Goal: Task Accomplishment & Management: Complete application form

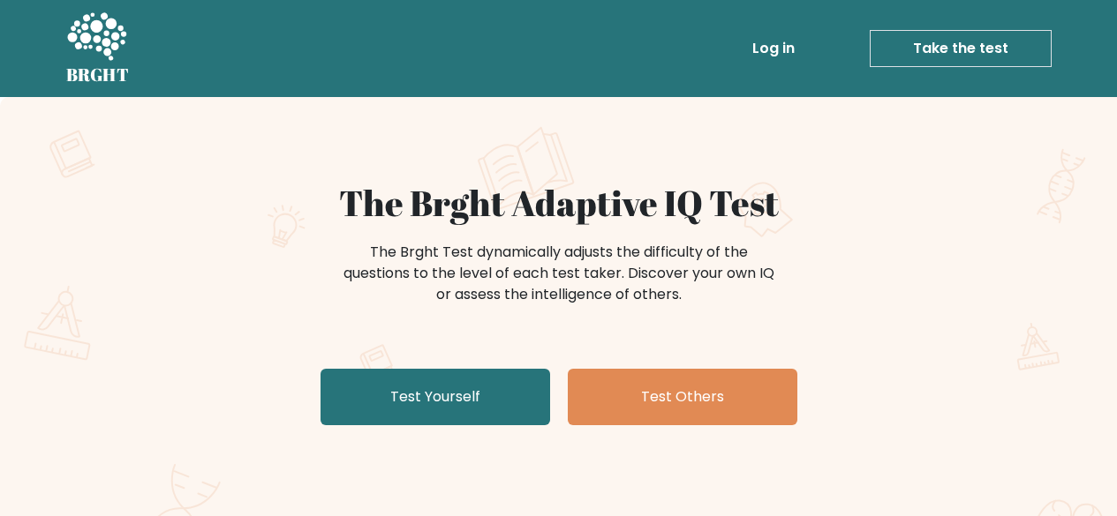
scroll to position [177, 0]
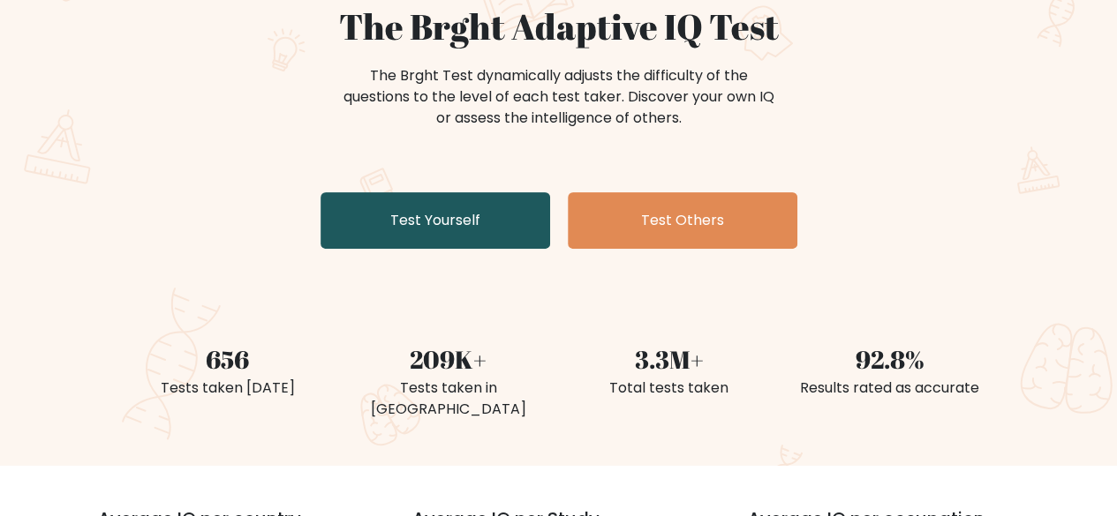
click at [413, 223] on link "Test Yourself" at bounding box center [435, 220] width 230 height 56
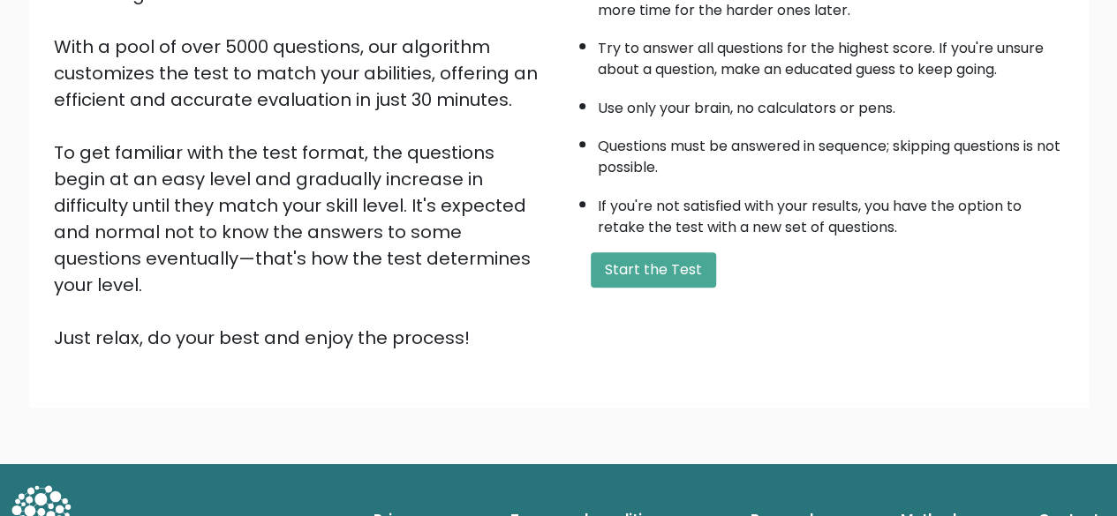
scroll to position [291, 0]
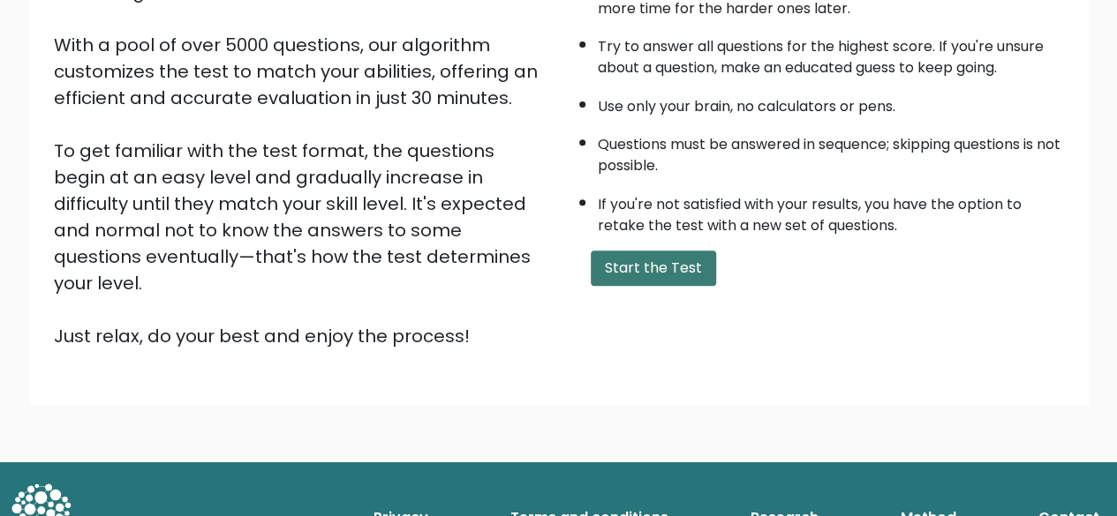
click at [659, 275] on button "Start the Test" at bounding box center [653, 268] width 125 height 35
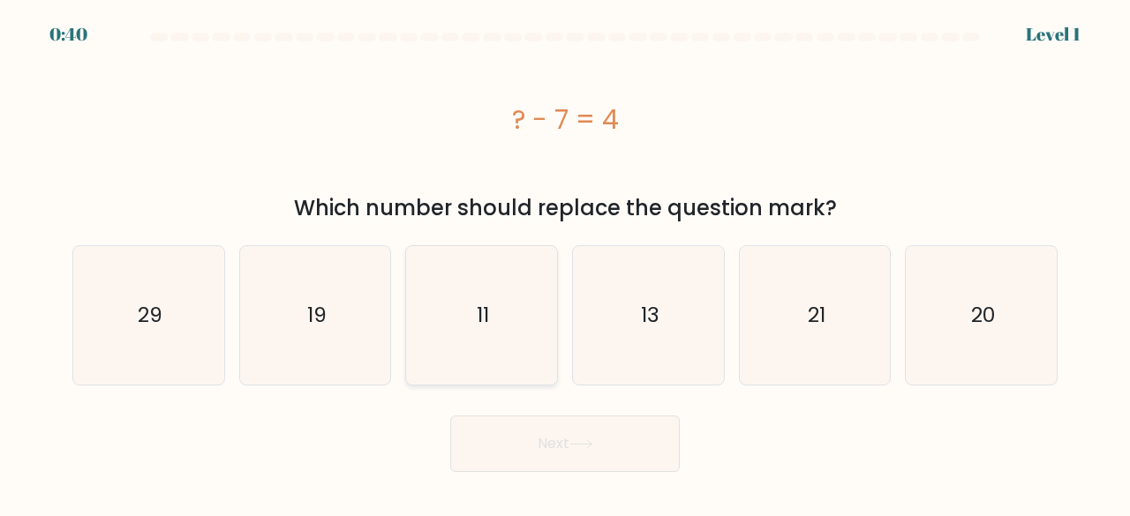
click at [519, 327] on icon "11" at bounding box center [481, 315] width 139 height 139
click at [565, 263] on input "c. 11" at bounding box center [565, 261] width 1 height 4
radio input "true"
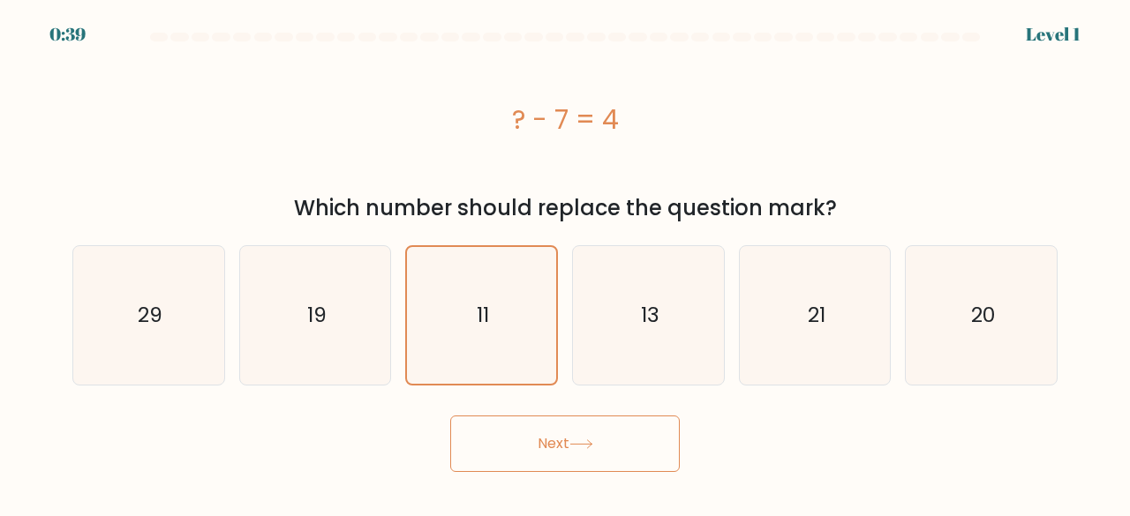
click at [583, 431] on button "Next" at bounding box center [565, 444] width 230 height 56
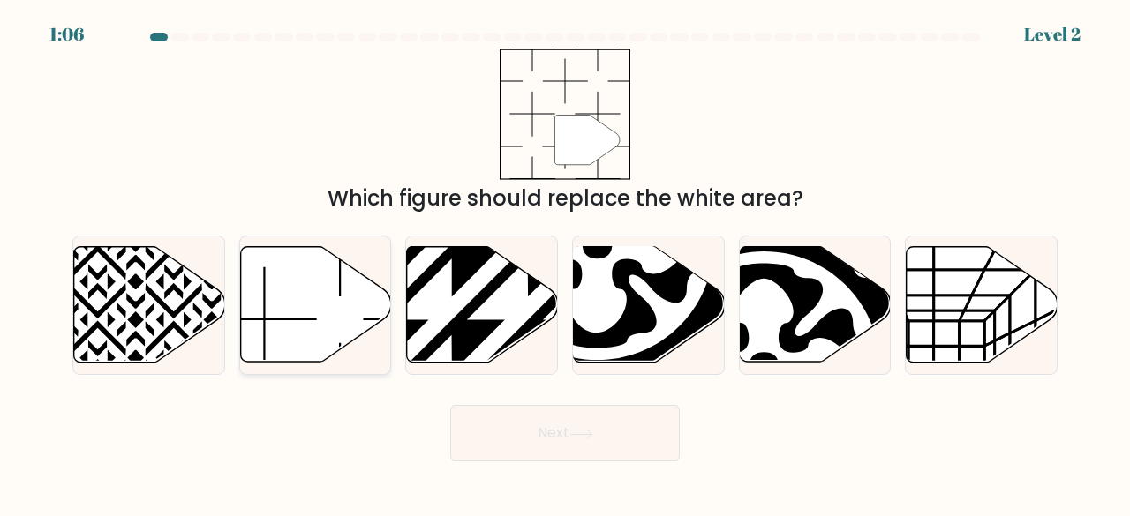
click at [307, 306] on icon at bounding box center [315, 305] width 151 height 116
click at [565, 263] on input "b." at bounding box center [565, 261] width 1 height 4
radio input "true"
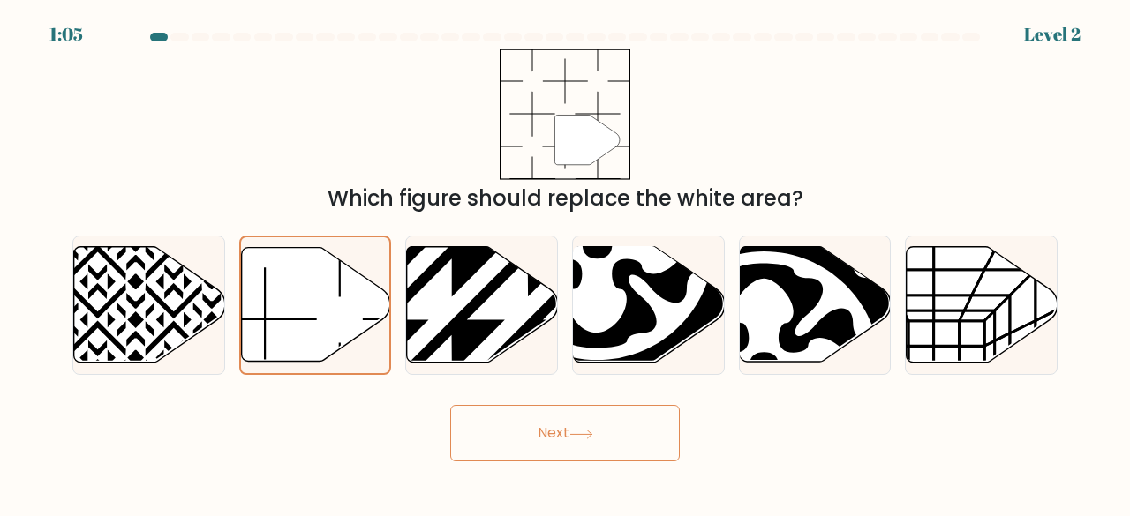
click at [549, 438] on button "Next" at bounding box center [565, 433] width 230 height 56
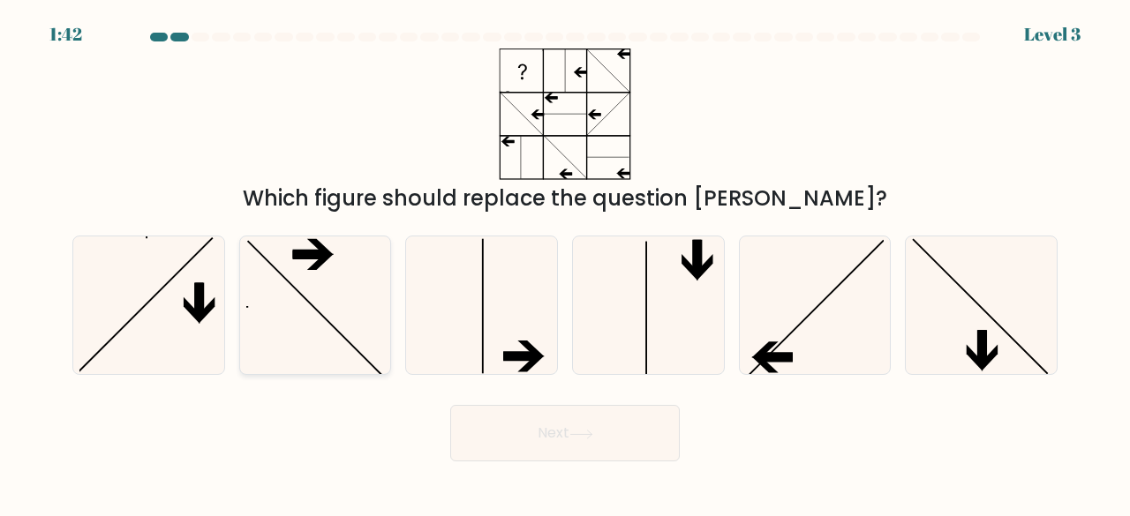
click at [369, 328] on icon at bounding box center [315, 306] width 139 height 139
click at [565, 263] on input "b." at bounding box center [565, 261] width 1 height 4
radio input "true"
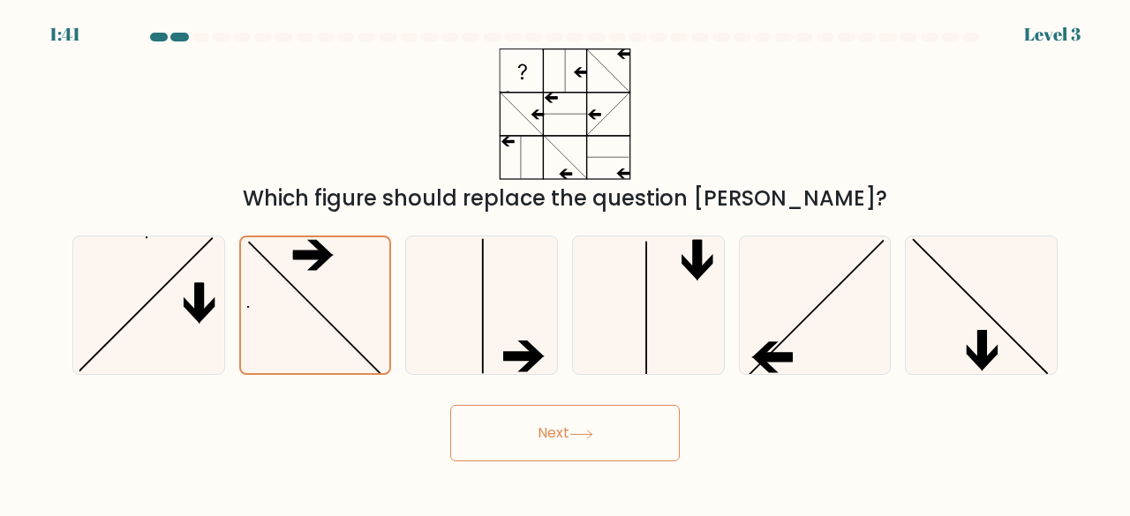
click at [544, 439] on button "Next" at bounding box center [565, 433] width 230 height 56
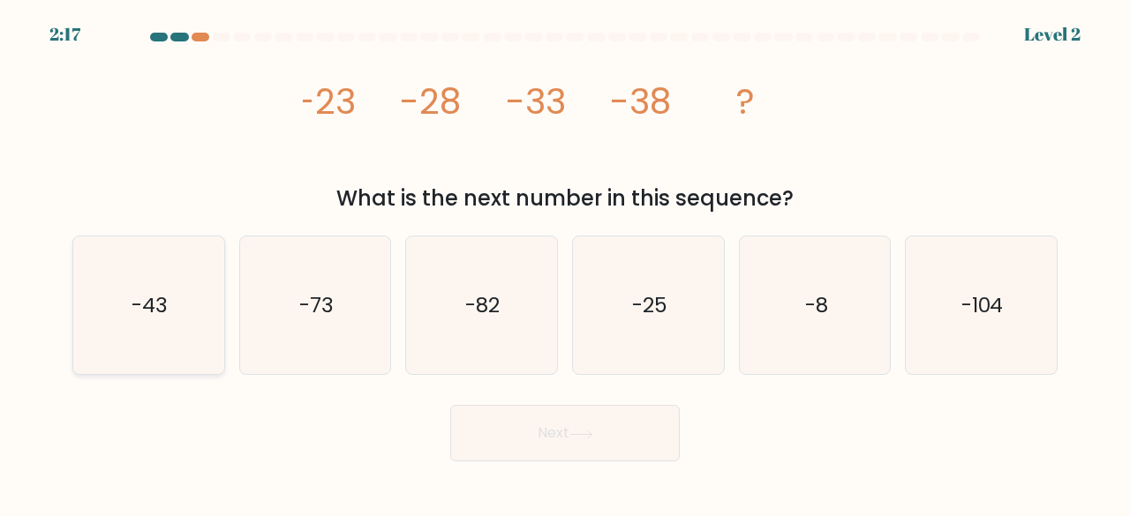
click at [204, 294] on icon "-43" at bounding box center [148, 306] width 139 height 139
click at [565, 263] on input "a. -43" at bounding box center [565, 261] width 1 height 4
radio input "true"
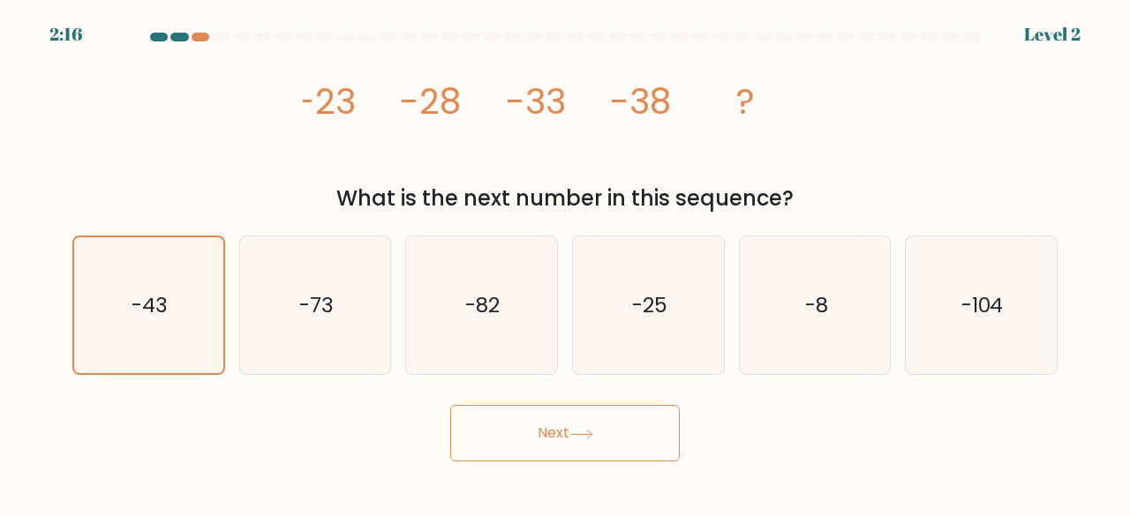
click at [658, 428] on button "Next" at bounding box center [565, 433] width 230 height 56
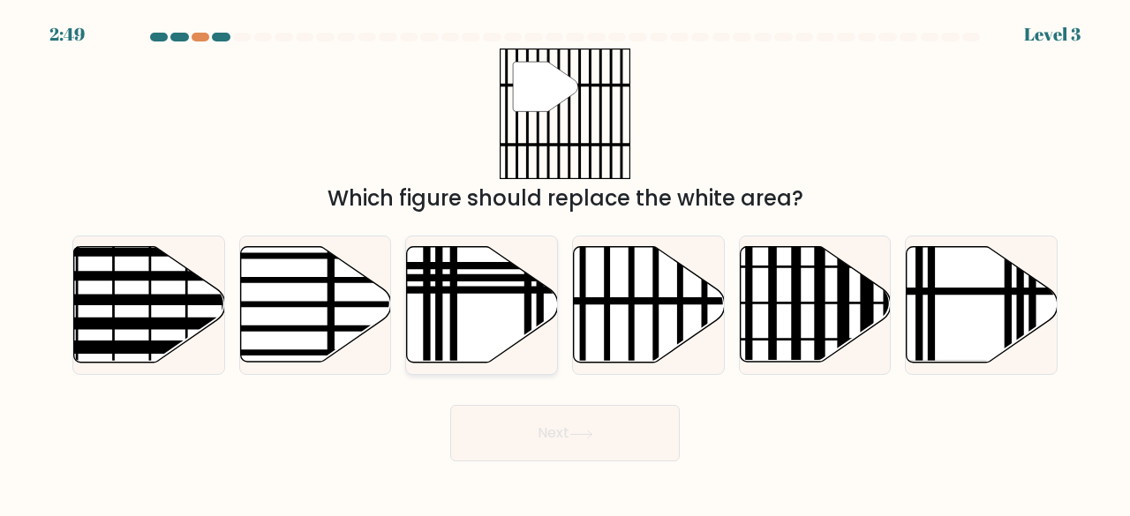
click at [463, 305] on icon at bounding box center [482, 305] width 151 height 116
click at [565, 263] on input "c." at bounding box center [565, 261] width 1 height 4
radio input "true"
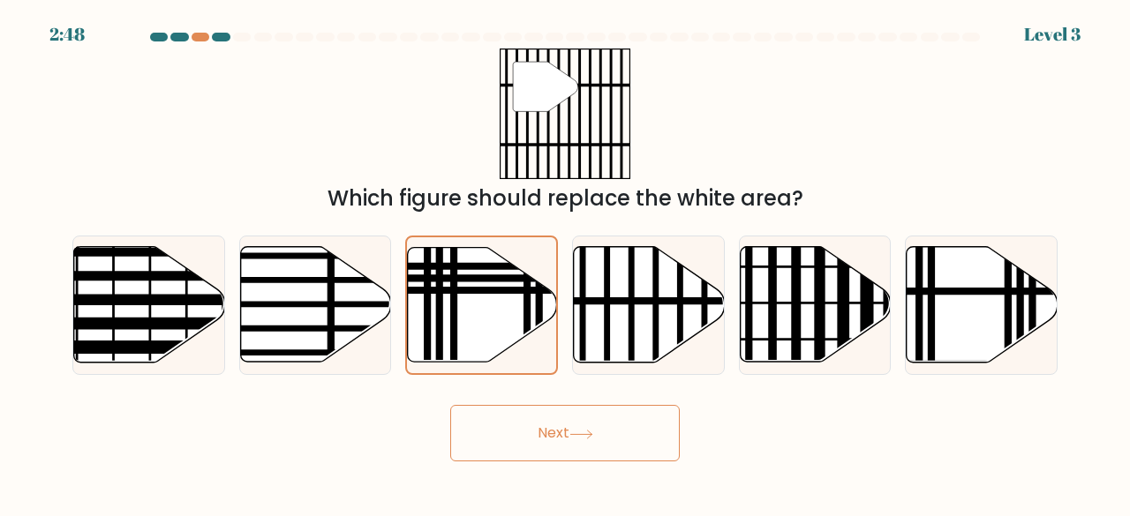
click at [606, 422] on button "Next" at bounding box center [565, 433] width 230 height 56
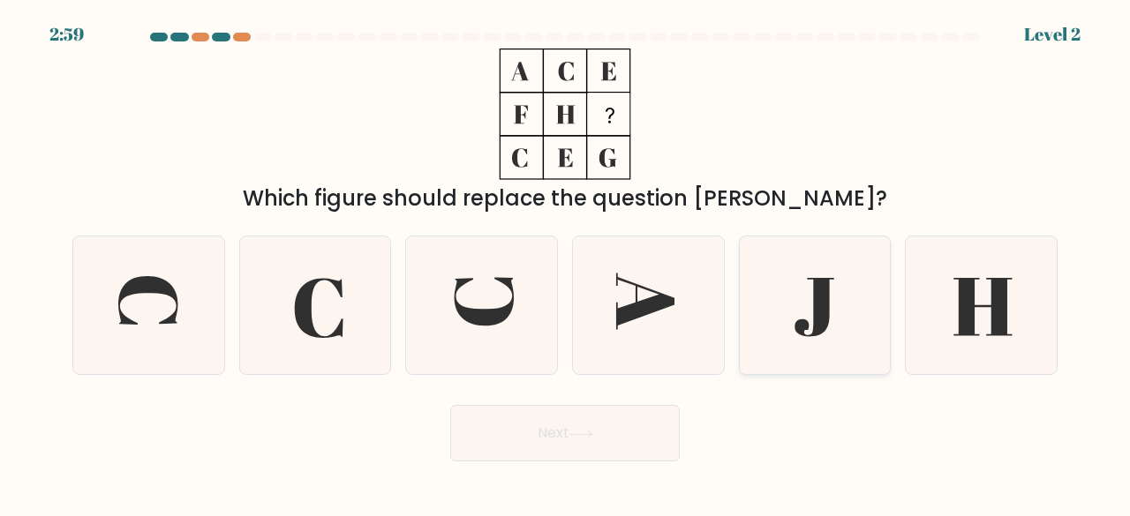
click at [787, 313] on icon at bounding box center [815, 306] width 139 height 139
click at [566, 263] on input "e." at bounding box center [565, 261] width 1 height 4
radio input "true"
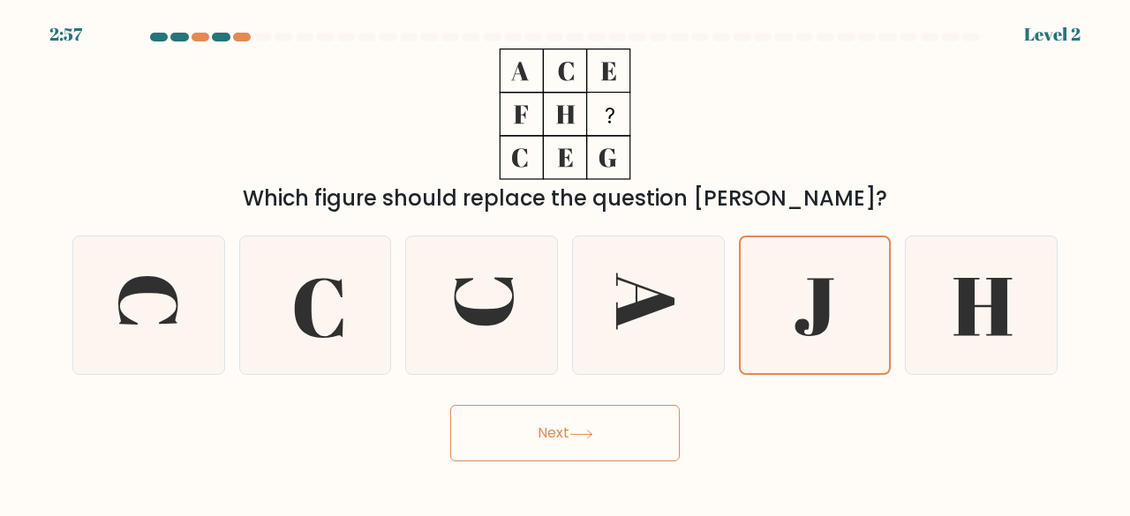
click at [593, 430] on icon at bounding box center [581, 435] width 24 height 10
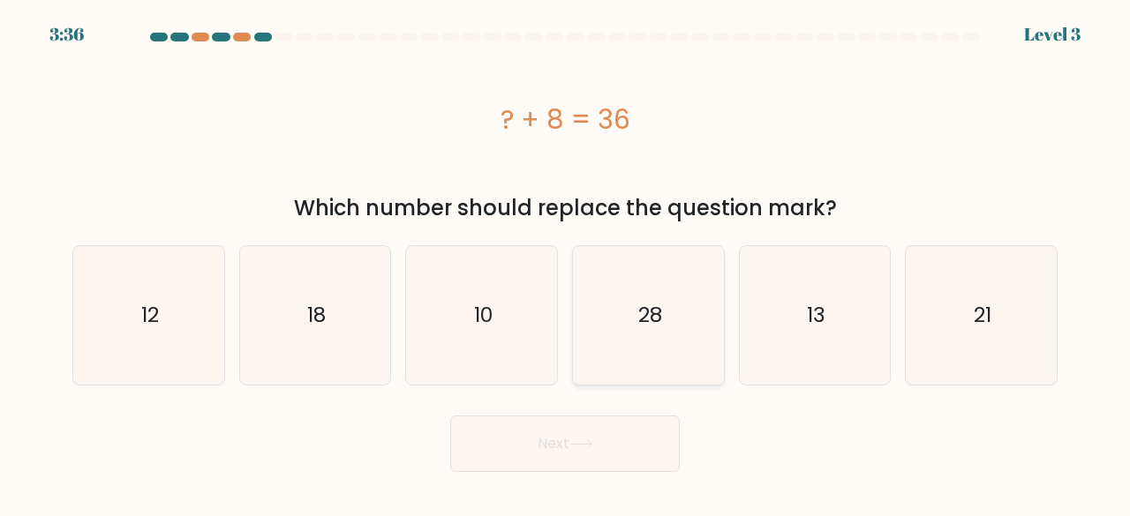
click at [644, 330] on icon "28" at bounding box center [648, 315] width 139 height 139
click at [566, 263] on input "d. 28" at bounding box center [565, 261] width 1 height 4
radio input "true"
click at [609, 422] on button "Next" at bounding box center [565, 444] width 230 height 56
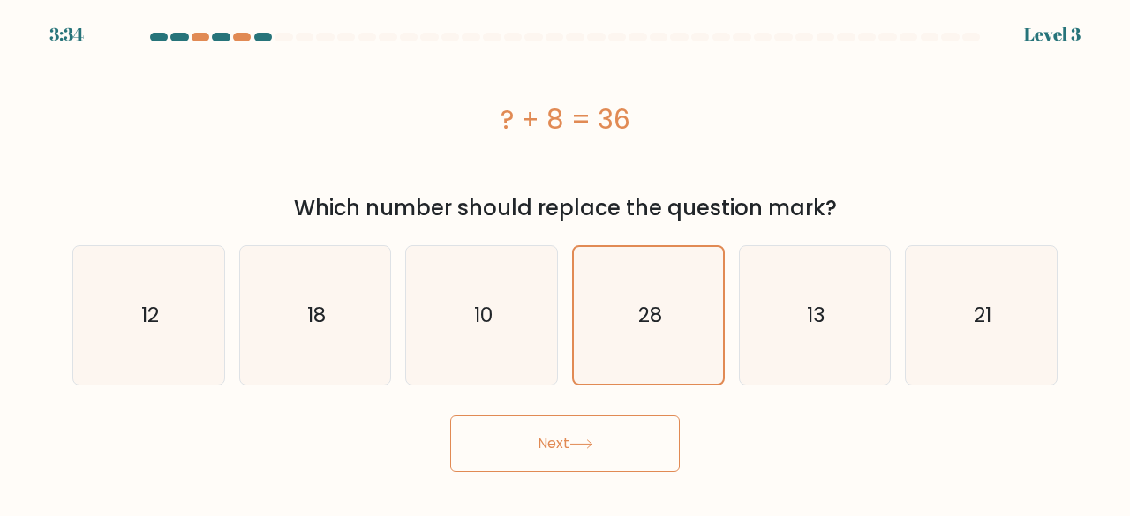
click at [603, 437] on button "Next" at bounding box center [565, 444] width 230 height 56
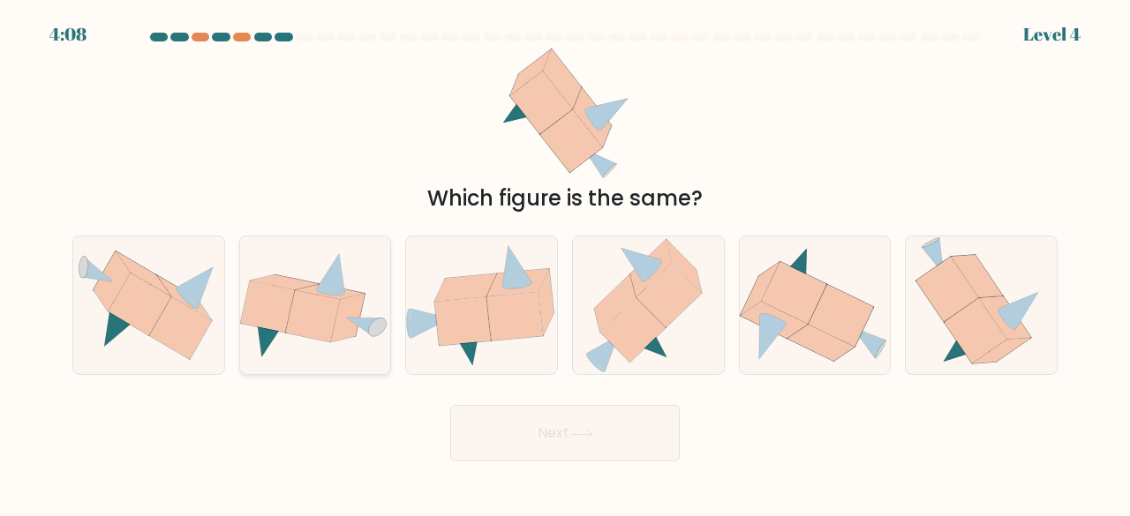
click at [348, 308] on icon at bounding box center [348, 318] width 34 height 49
click at [565, 263] on input "b." at bounding box center [565, 261] width 1 height 4
radio input "true"
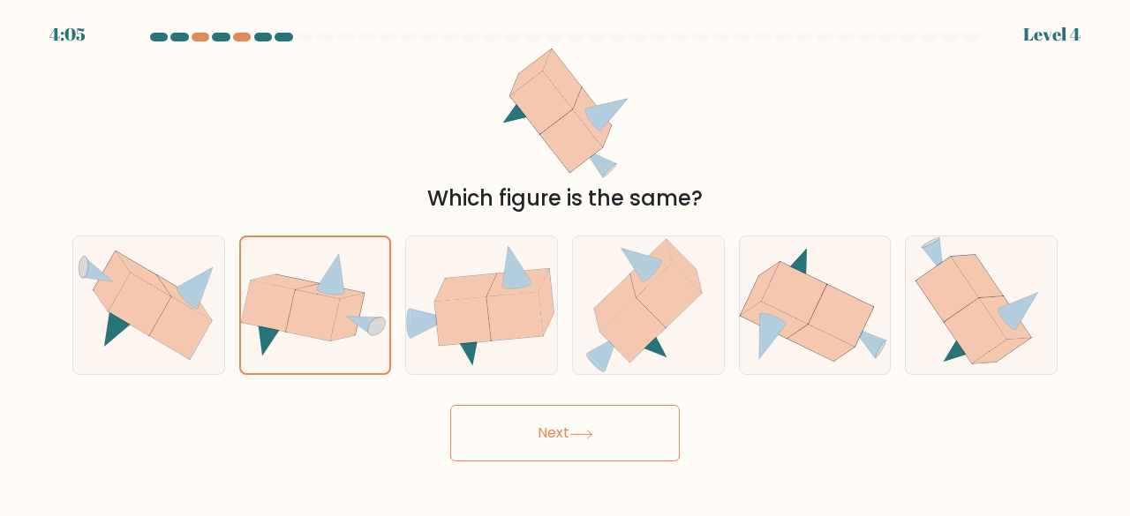
click at [553, 426] on button "Next" at bounding box center [565, 433] width 230 height 56
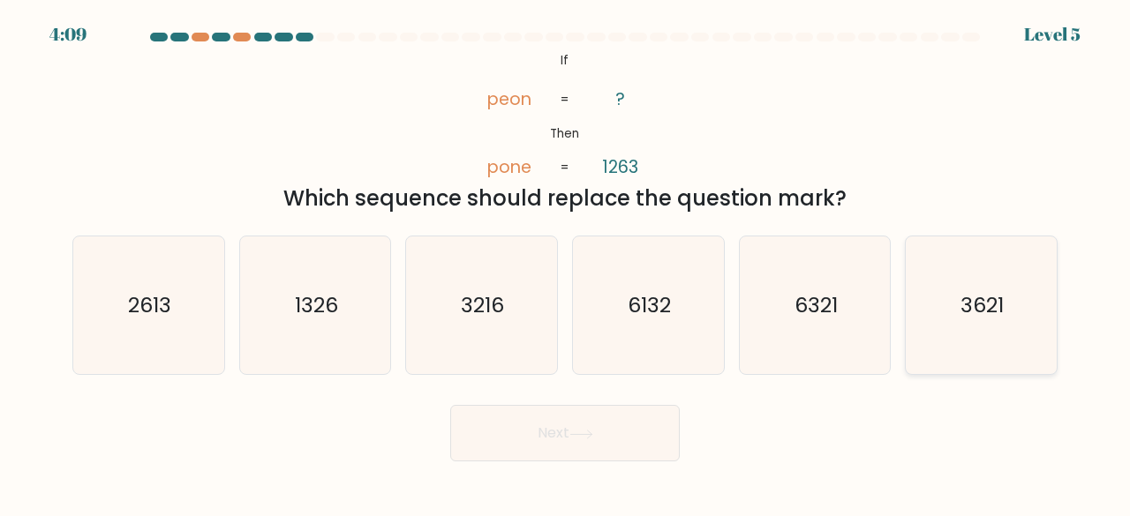
click at [974, 332] on icon "3621" at bounding box center [981, 306] width 139 height 139
click at [566, 263] on input "f. 3621" at bounding box center [565, 261] width 1 height 4
radio input "true"
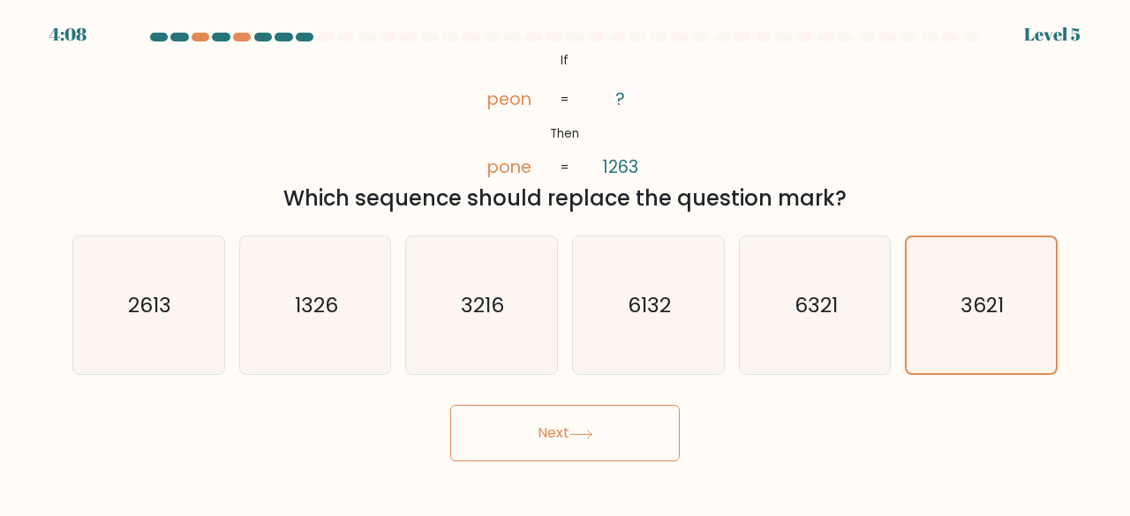
click at [616, 446] on button "Next" at bounding box center [565, 433] width 230 height 56
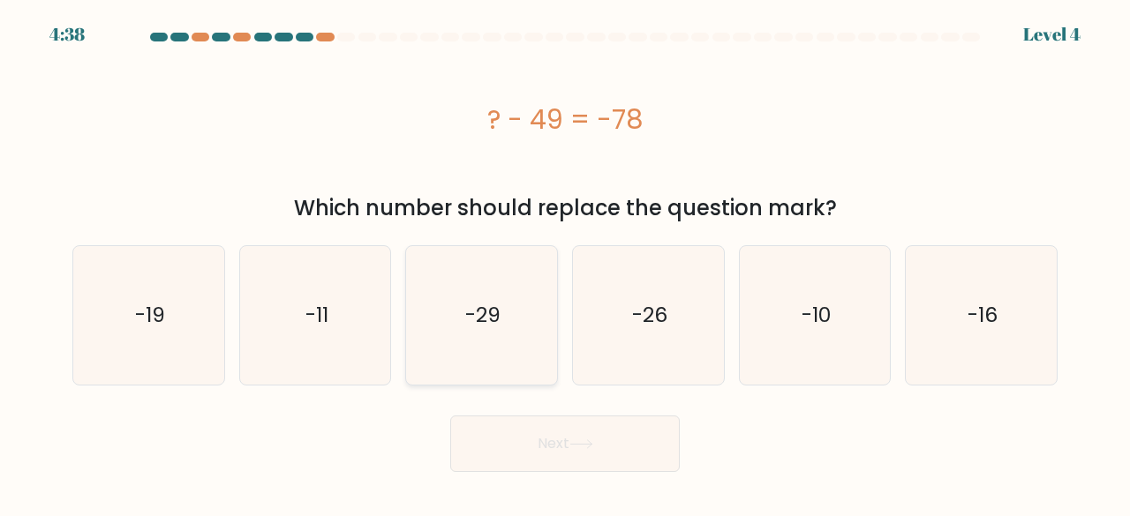
click at [501, 319] on icon "-29" at bounding box center [481, 315] width 139 height 139
click at [565, 263] on input "c. -29" at bounding box center [565, 261] width 1 height 4
radio input "true"
click at [563, 446] on button "Next" at bounding box center [565, 444] width 230 height 56
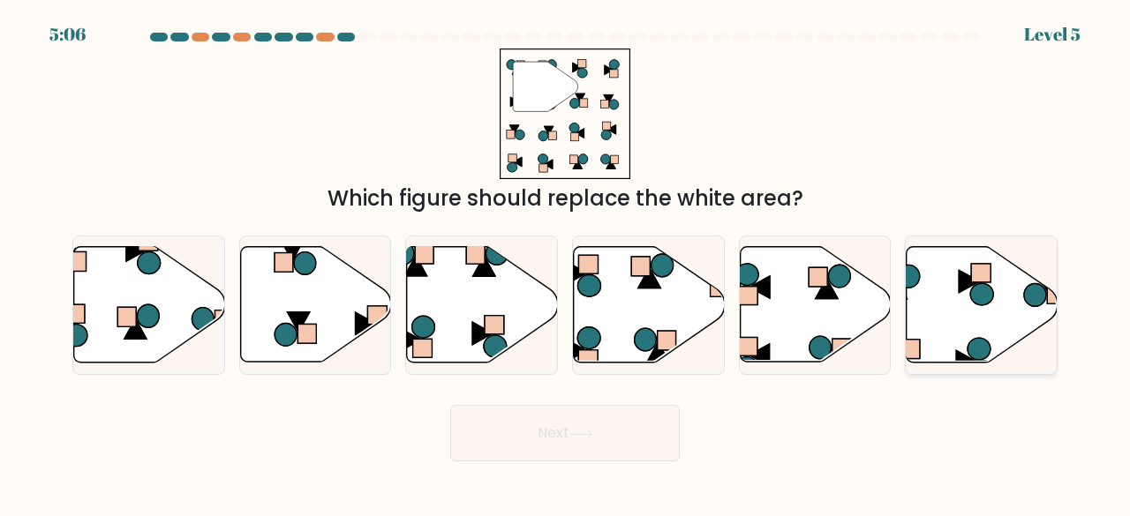
click at [943, 312] on icon at bounding box center [982, 305] width 151 height 116
click at [566, 263] on input "f." at bounding box center [565, 261] width 1 height 4
radio input "true"
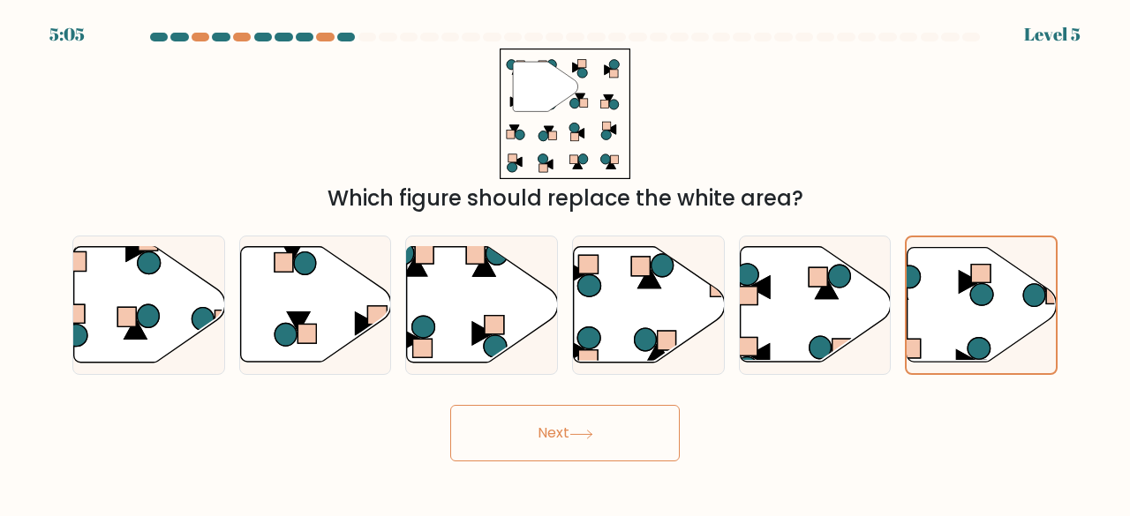
click at [623, 448] on button "Next" at bounding box center [565, 433] width 230 height 56
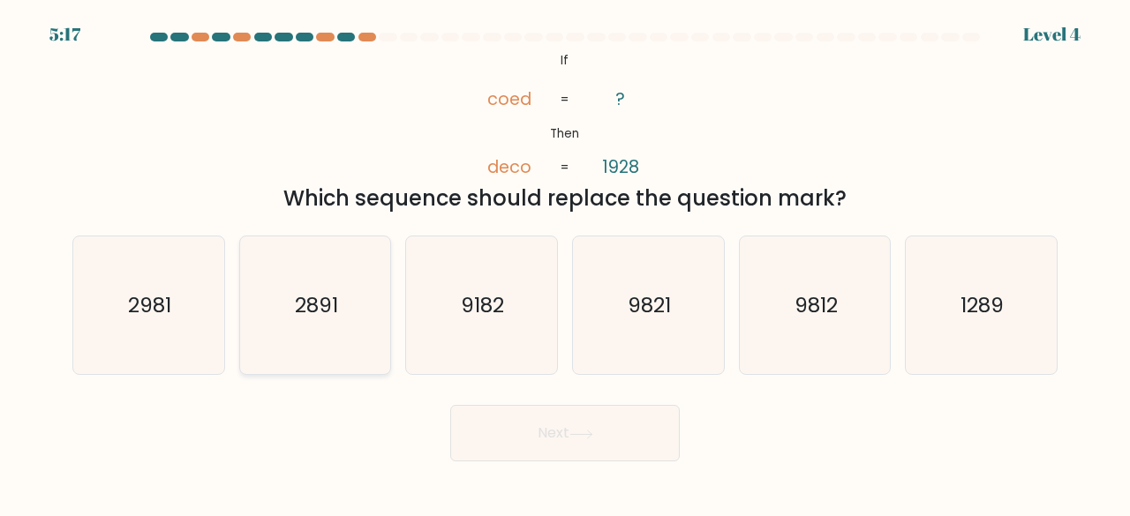
click at [340, 310] on icon "2891" at bounding box center [315, 306] width 139 height 139
click at [565, 263] on input "b. 2891" at bounding box center [565, 261] width 1 height 4
radio input "true"
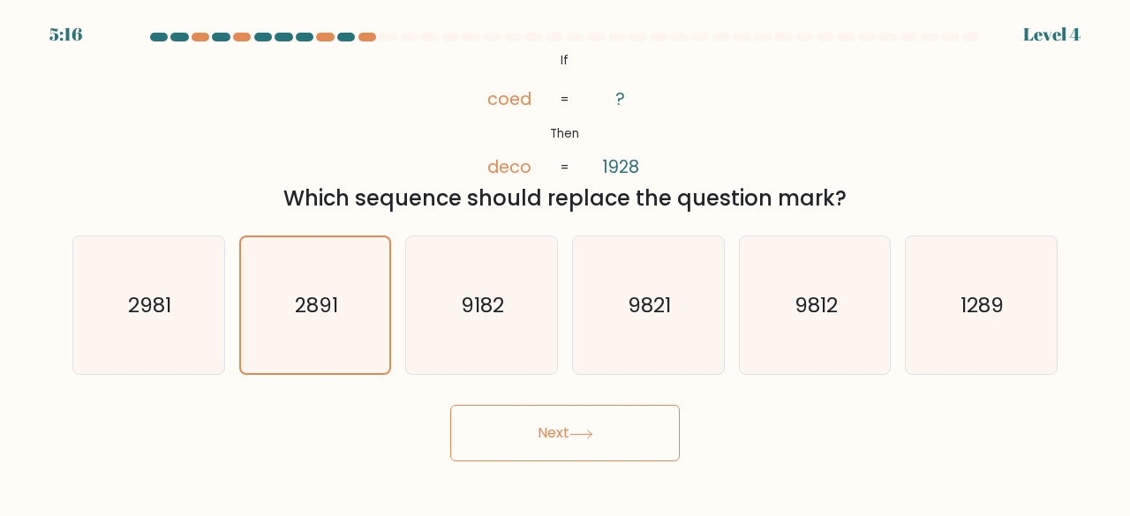
click at [558, 430] on button "Next" at bounding box center [565, 433] width 230 height 56
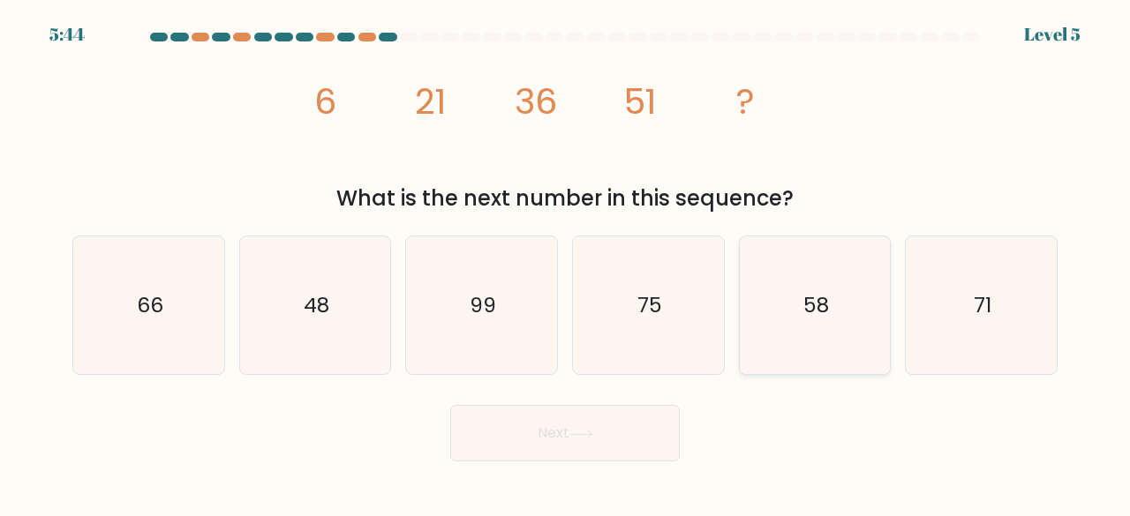
click at [853, 329] on icon "58" at bounding box center [815, 306] width 139 height 139
click at [566, 263] on input "e. 58" at bounding box center [565, 261] width 1 height 4
radio input "true"
click at [686, 425] on div "Next" at bounding box center [565, 428] width 1006 height 65
click at [631, 436] on button "Next" at bounding box center [565, 433] width 230 height 56
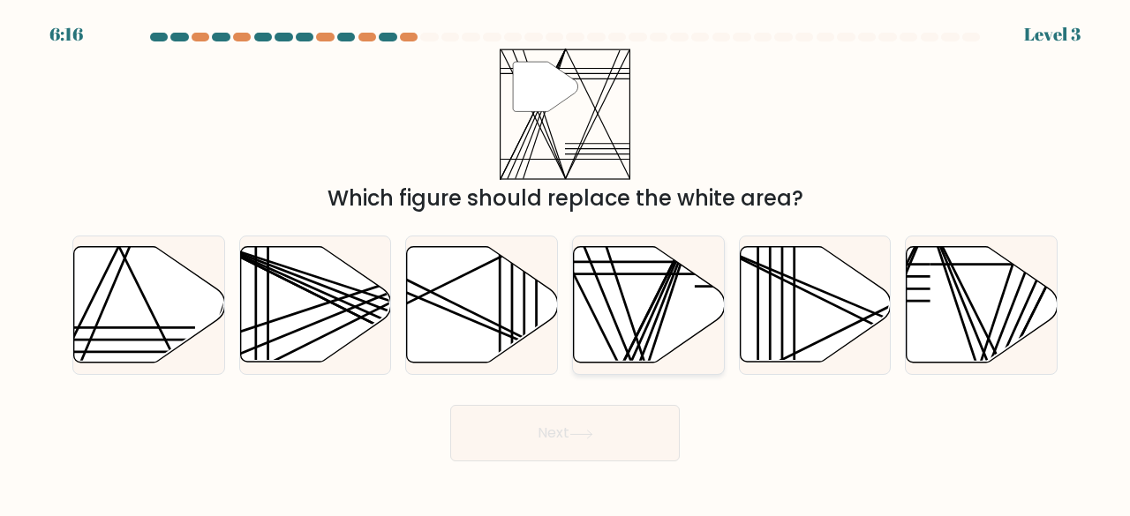
drag, startPoint x: 653, startPoint y: 311, endPoint x: 636, endPoint y: 327, distance: 23.8
click at [653, 315] on line at bounding box center [628, 368] width 135 height 301
click at [566, 263] on input "d." at bounding box center [565, 261] width 1 height 4
radio input "true"
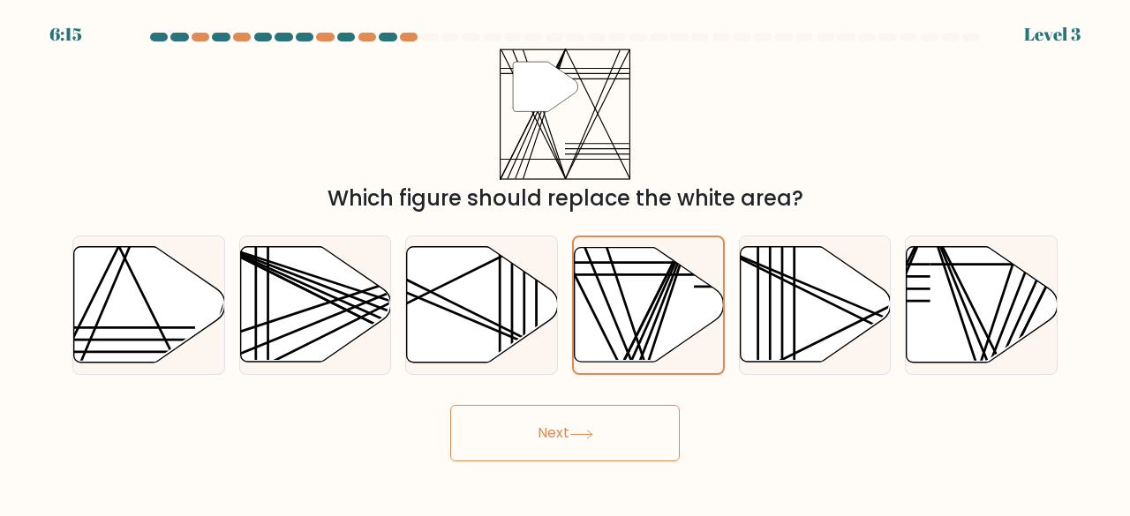
click at [596, 426] on button "Next" at bounding box center [565, 433] width 230 height 56
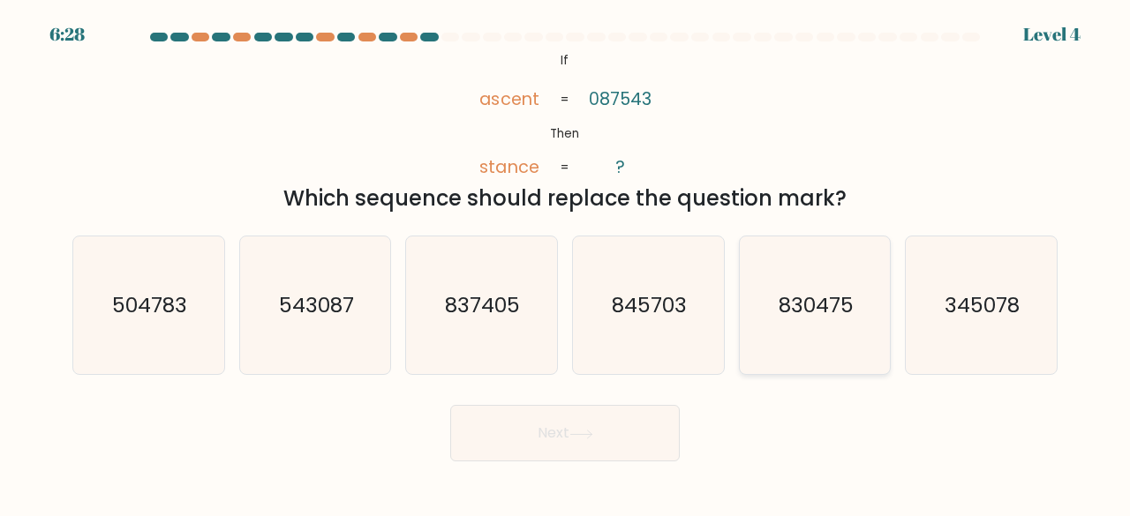
click at [794, 306] on text "830475" at bounding box center [816, 304] width 75 height 29
click at [566, 263] on input "e. 830475" at bounding box center [565, 261] width 1 height 4
radio input "true"
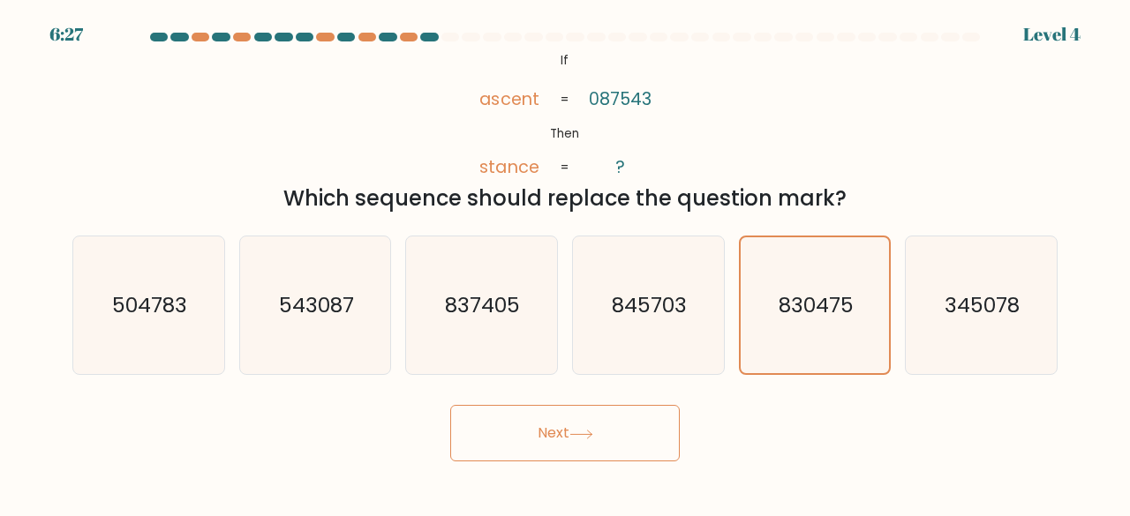
click at [618, 408] on button "Next" at bounding box center [565, 433] width 230 height 56
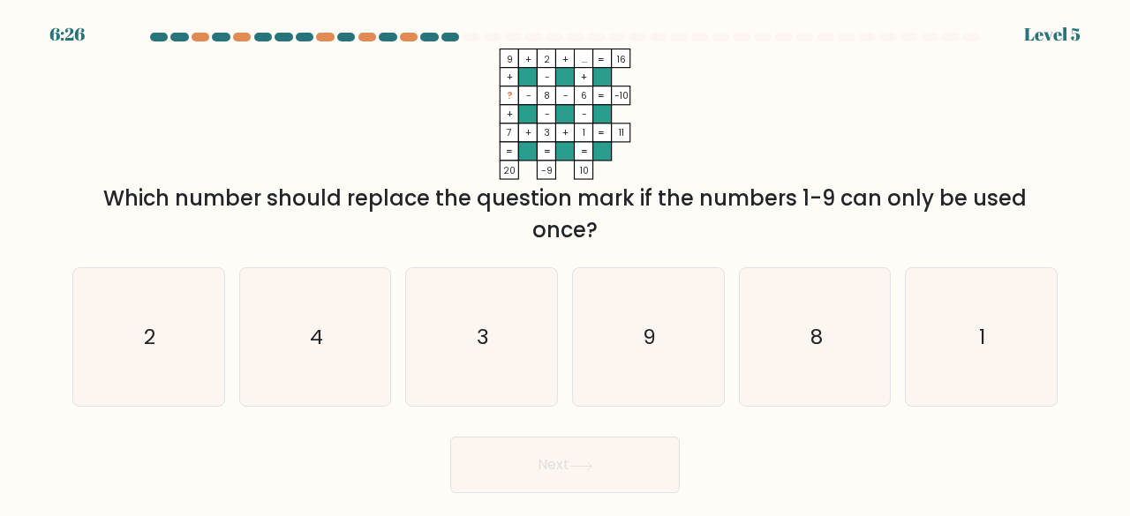
click at [610, 418] on form at bounding box center [565, 263] width 1130 height 461
click at [646, 296] on icon "9" at bounding box center [648, 337] width 139 height 139
click at [566, 263] on input "d. 9" at bounding box center [565, 261] width 1 height 4
radio input "true"
click at [816, 473] on div "Next" at bounding box center [565, 460] width 1006 height 65
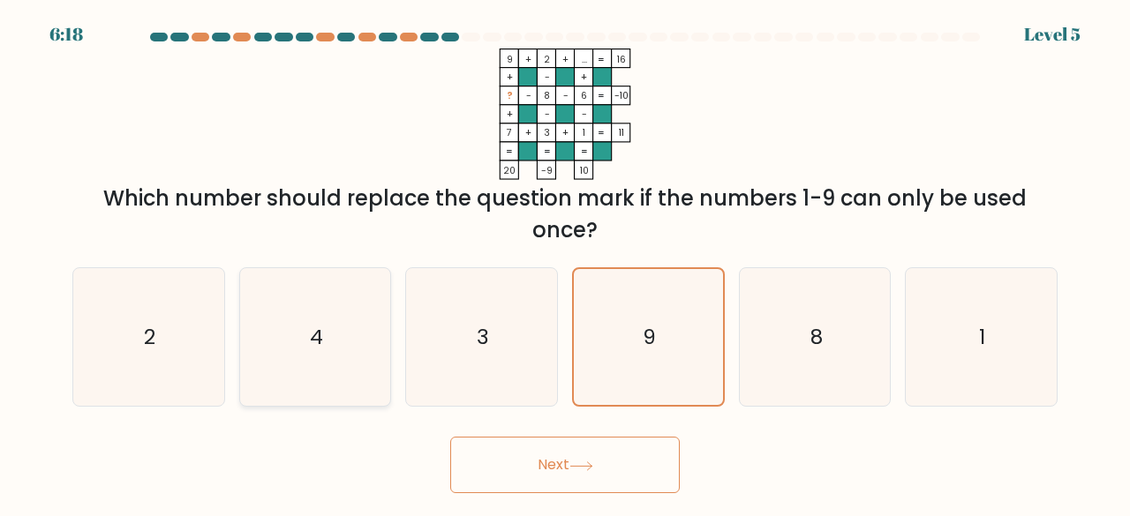
click at [287, 365] on icon "4" at bounding box center [315, 337] width 139 height 139
click at [565, 263] on input "b. 4" at bounding box center [565, 261] width 1 height 4
radio input "true"
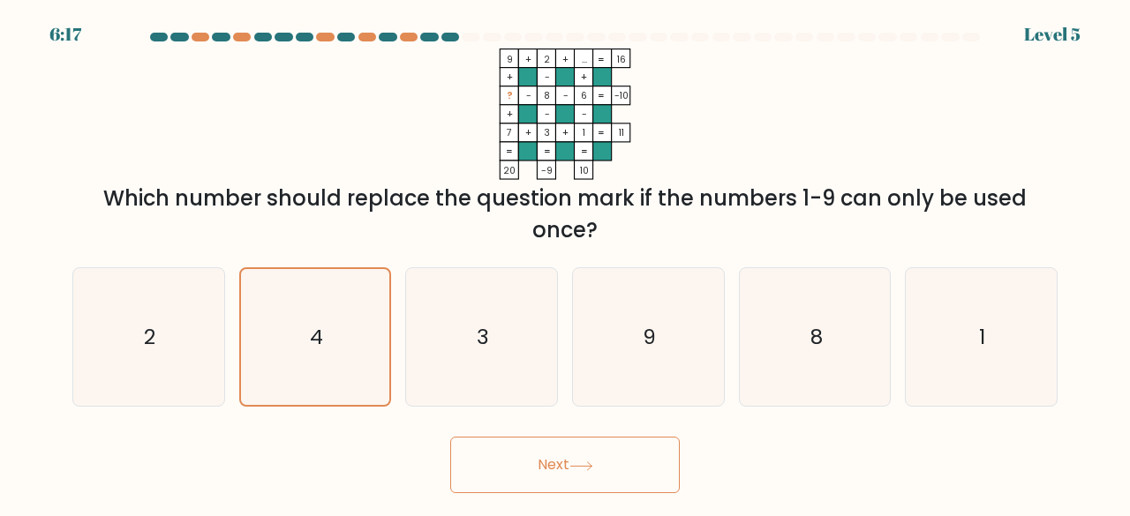
click at [609, 462] on button "Next" at bounding box center [565, 465] width 230 height 56
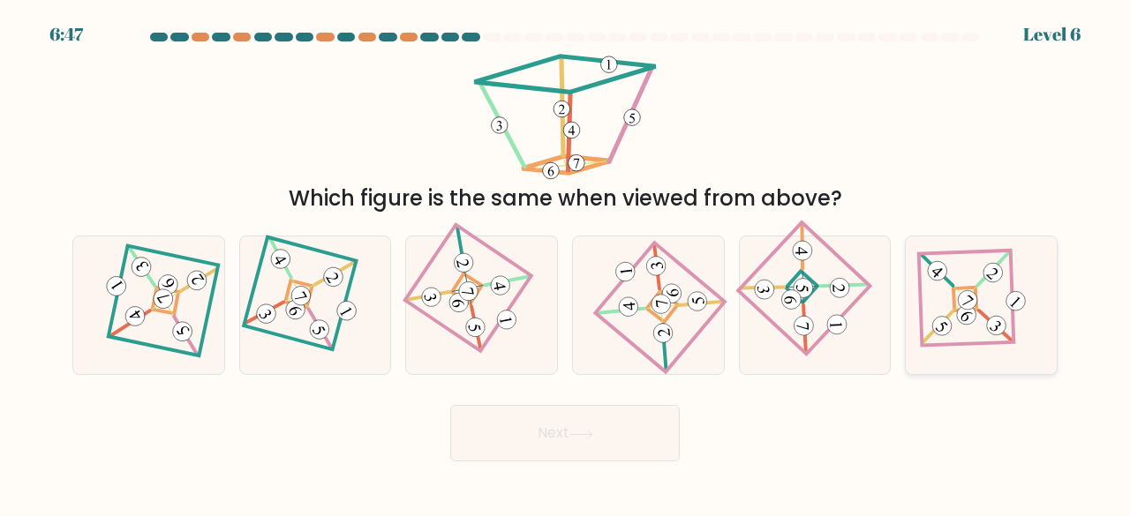
click at [946, 313] on icon at bounding box center [981, 305] width 95 height 110
click at [566, 263] on input "f." at bounding box center [565, 261] width 1 height 4
radio input "true"
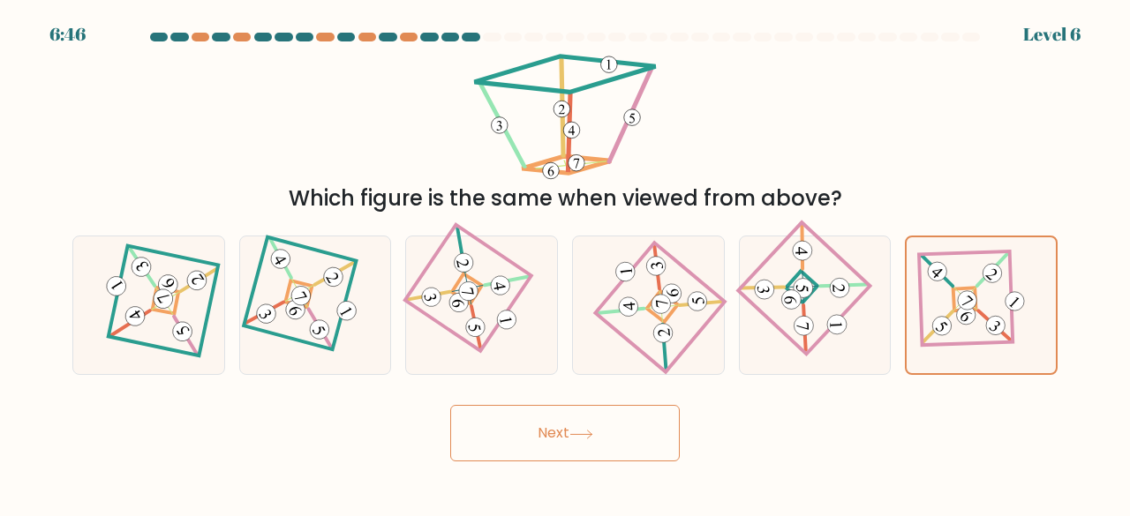
click at [593, 446] on button "Next" at bounding box center [565, 433] width 230 height 56
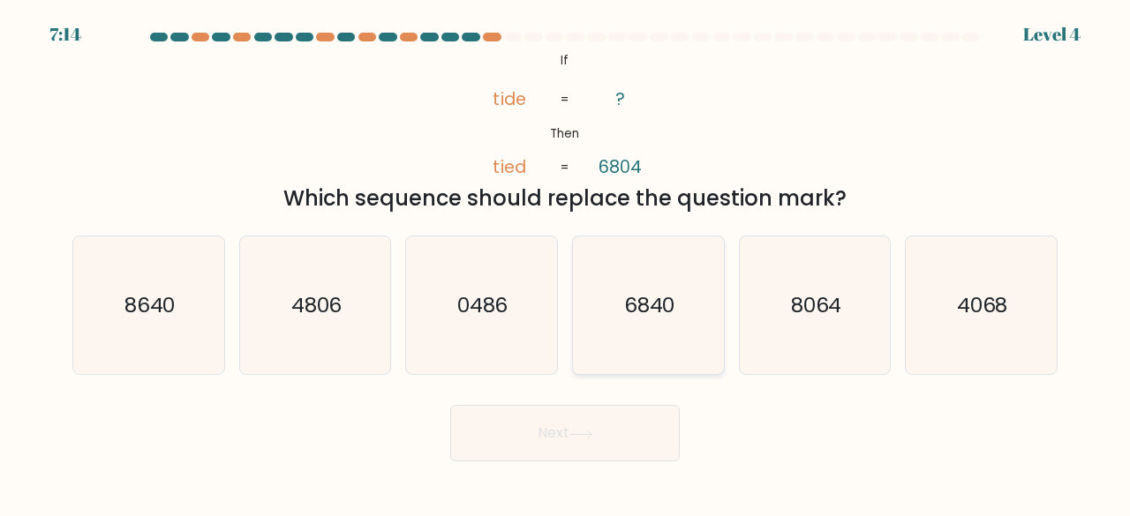
click at [618, 356] on icon "6840" at bounding box center [648, 306] width 139 height 139
click at [566, 263] on input "d. 6840" at bounding box center [565, 261] width 1 height 4
radio input "true"
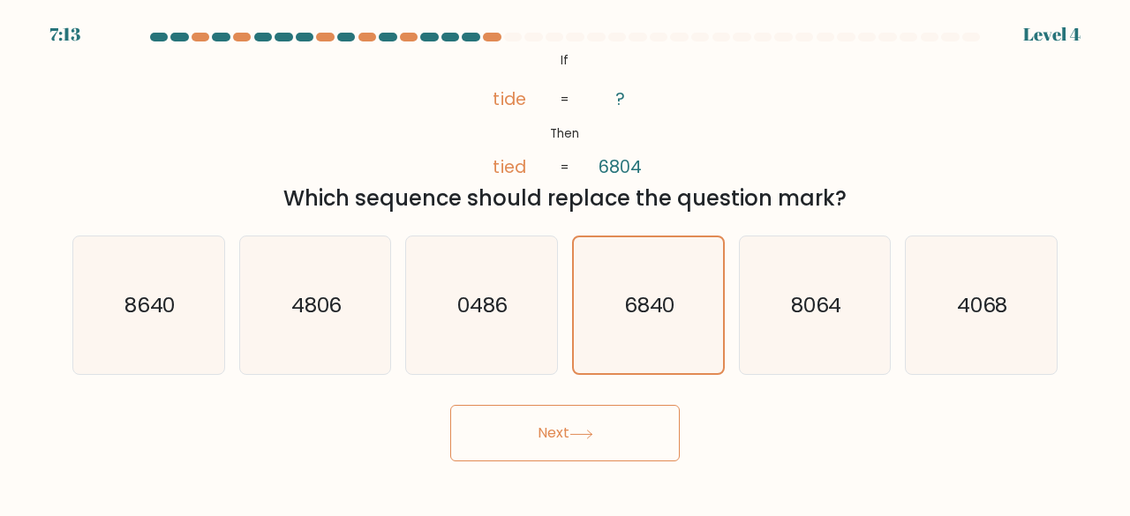
click at [606, 431] on button "Next" at bounding box center [565, 433] width 230 height 56
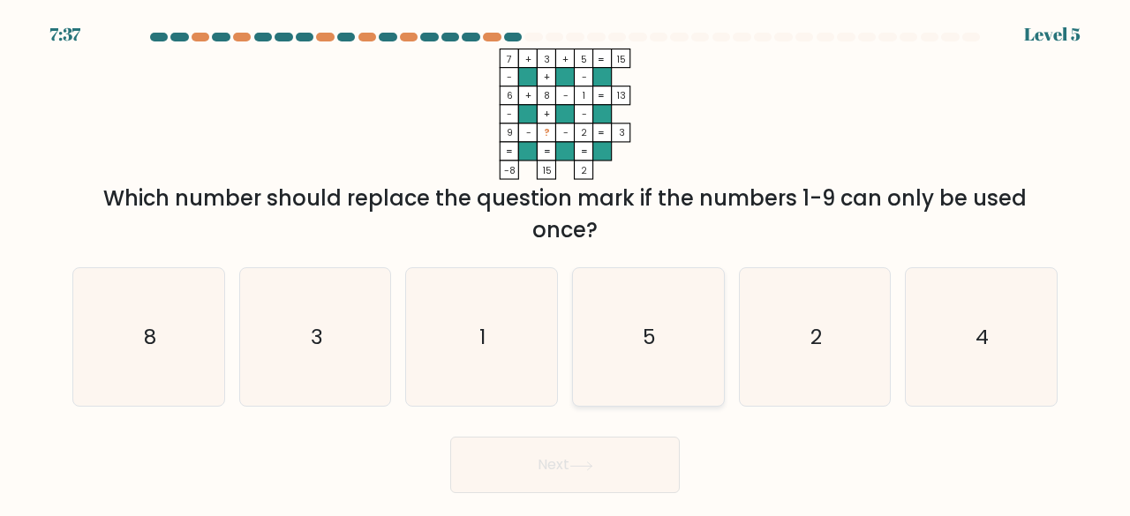
click at [634, 331] on icon "5" at bounding box center [648, 337] width 139 height 139
click at [566, 263] on input "d. 5" at bounding box center [565, 261] width 1 height 4
radio input "true"
drag, startPoint x: 601, startPoint y: 460, endPoint x: 616, endPoint y: 440, distance: 24.5
click at [601, 459] on button "Next" at bounding box center [565, 465] width 230 height 56
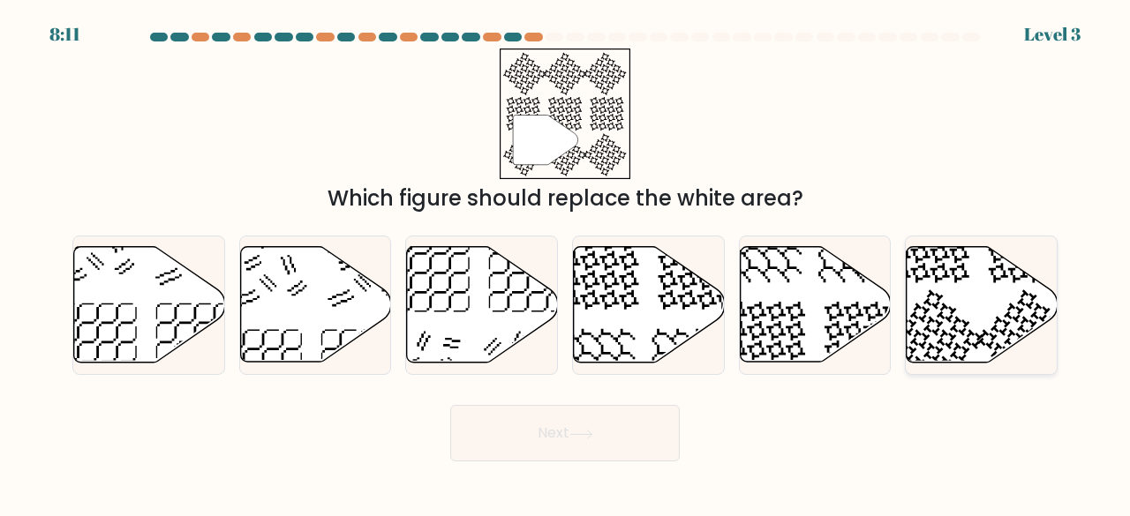
click at [951, 319] on icon at bounding box center [933, 339] width 99 height 99
click at [566, 263] on input "f." at bounding box center [565, 261] width 1 height 4
radio input "true"
click at [644, 444] on button "Next" at bounding box center [565, 433] width 230 height 56
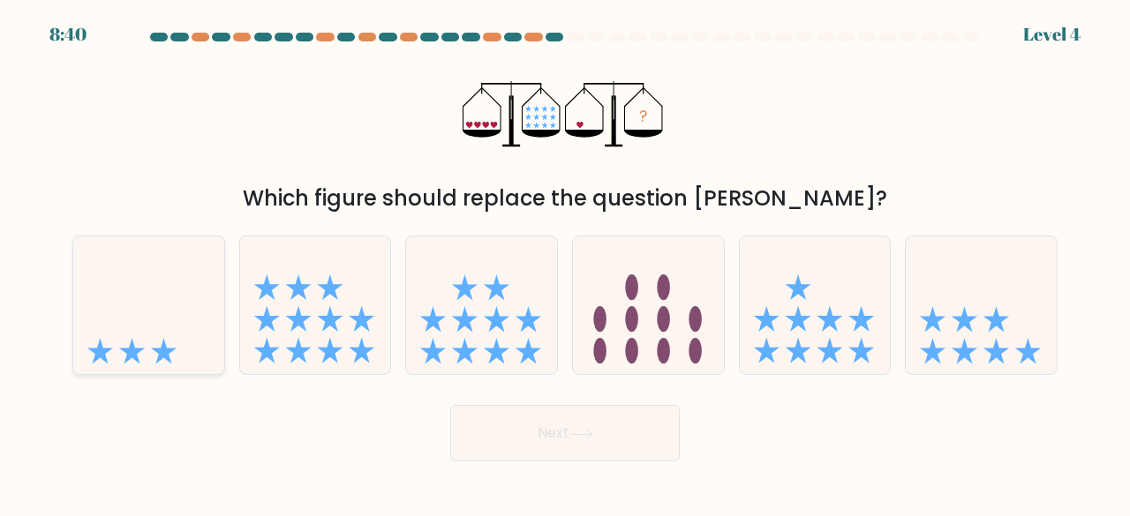
click at [117, 319] on icon at bounding box center [148, 305] width 151 height 124
click at [565, 263] on input "a." at bounding box center [565, 261] width 1 height 4
radio input "true"
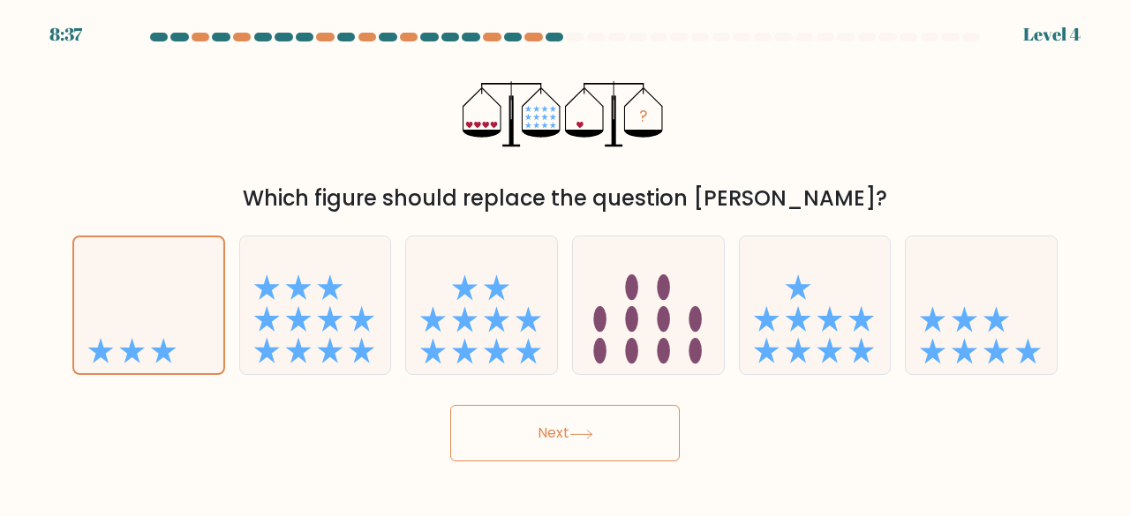
click at [625, 445] on button "Next" at bounding box center [565, 433] width 230 height 56
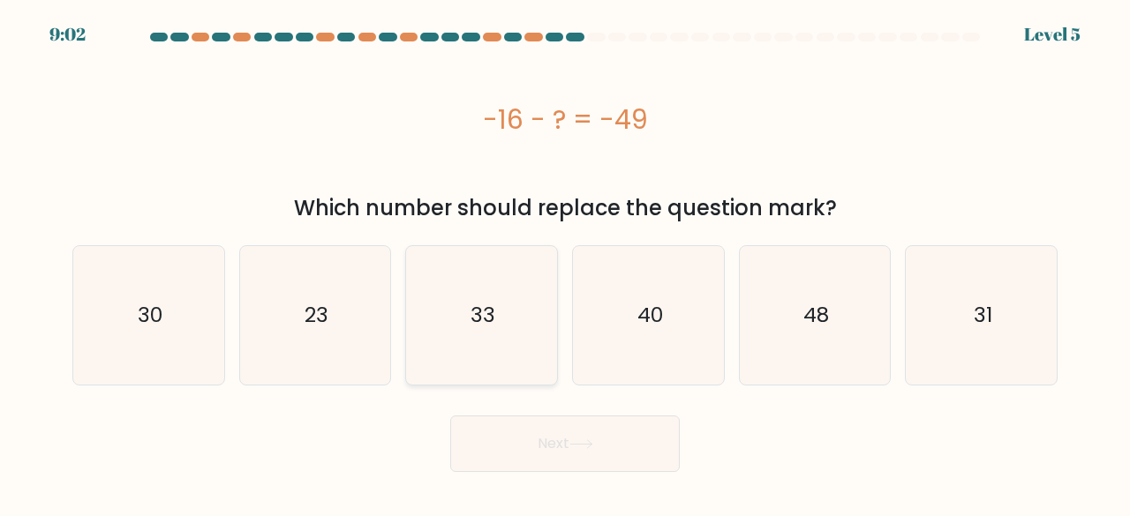
click at [500, 306] on icon "33" at bounding box center [481, 315] width 139 height 139
click at [565, 263] on input "c. 33" at bounding box center [565, 261] width 1 height 4
radio input "true"
click at [604, 446] on button "Next" at bounding box center [565, 444] width 230 height 56
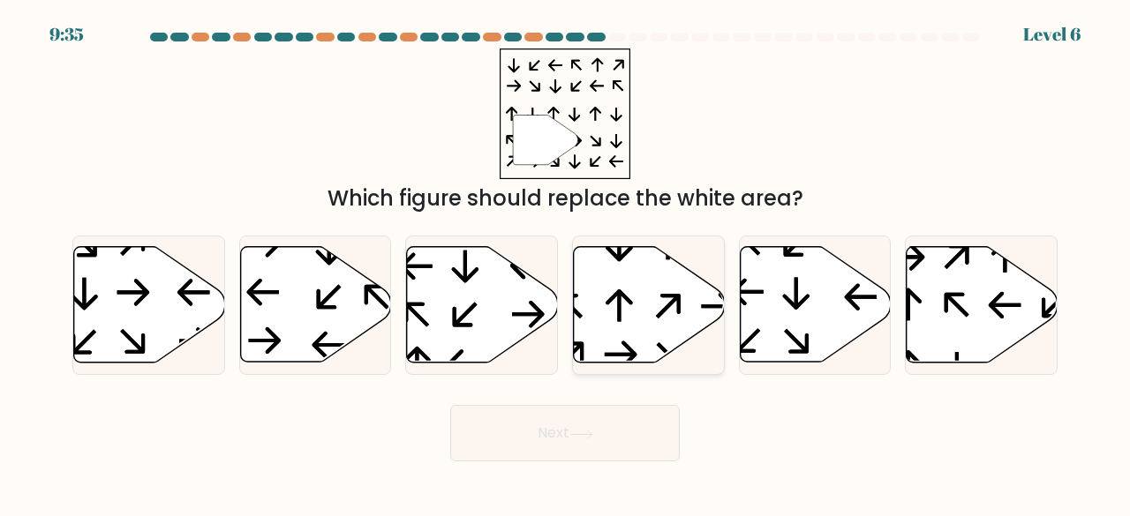
click at [648, 328] on icon at bounding box center [649, 305] width 151 height 116
click at [566, 263] on input "d." at bounding box center [565, 261] width 1 height 4
radio input "true"
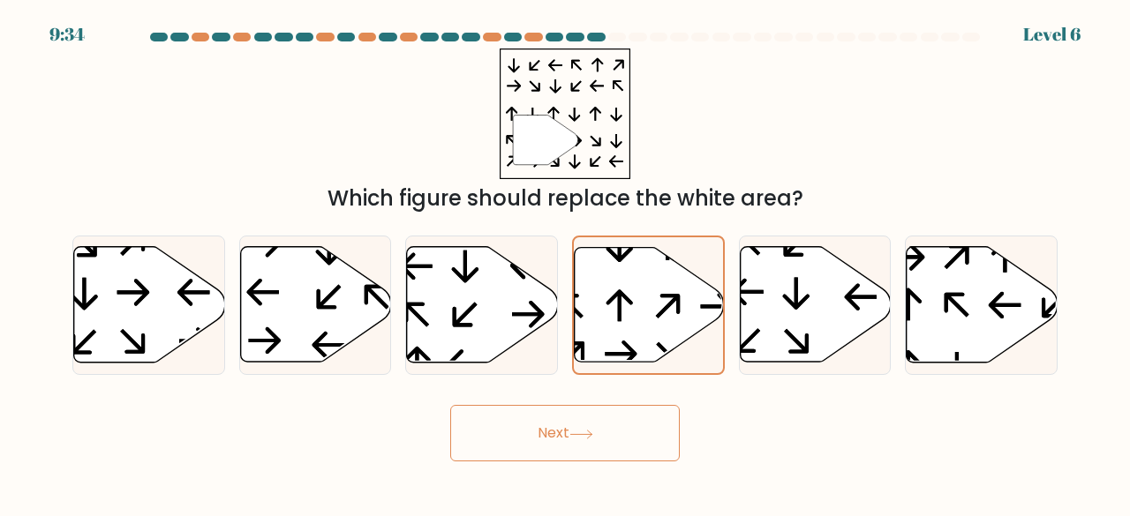
click at [528, 427] on button "Next" at bounding box center [565, 433] width 230 height 56
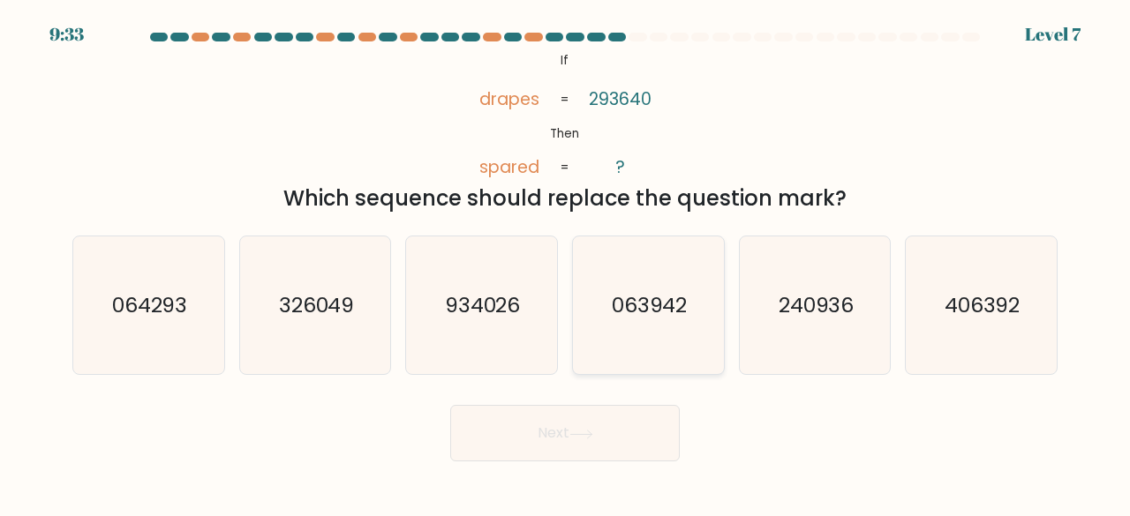
click at [663, 302] on text "063942" at bounding box center [650, 304] width 76 height 29
click at [566, 263] on input "d. 063942" at bounding box center [565, 261] width 1 height 4
radio input "true"
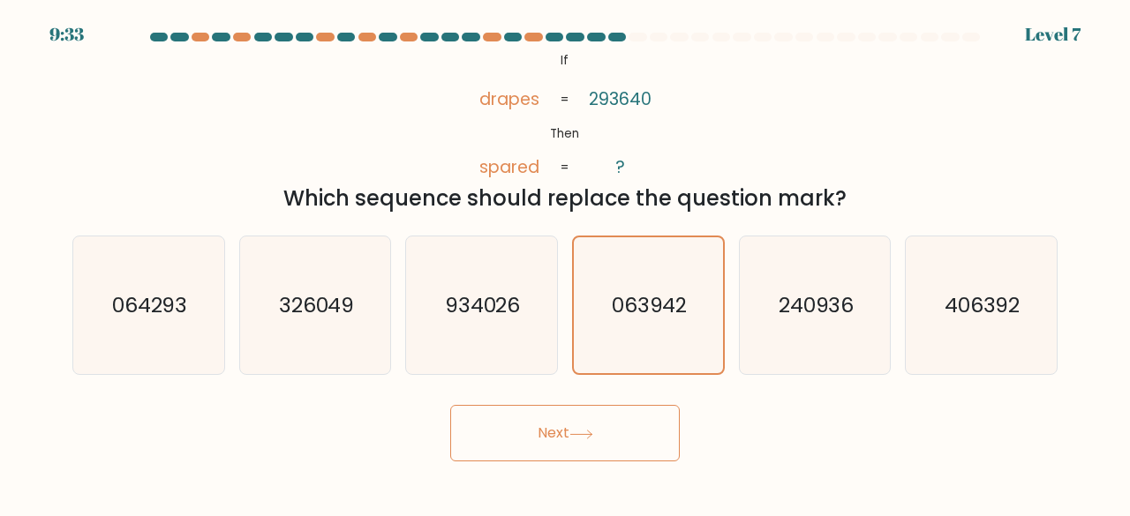
click at [637, 423] on button "Next" at bounding box center [565, 433] width 230 height 56
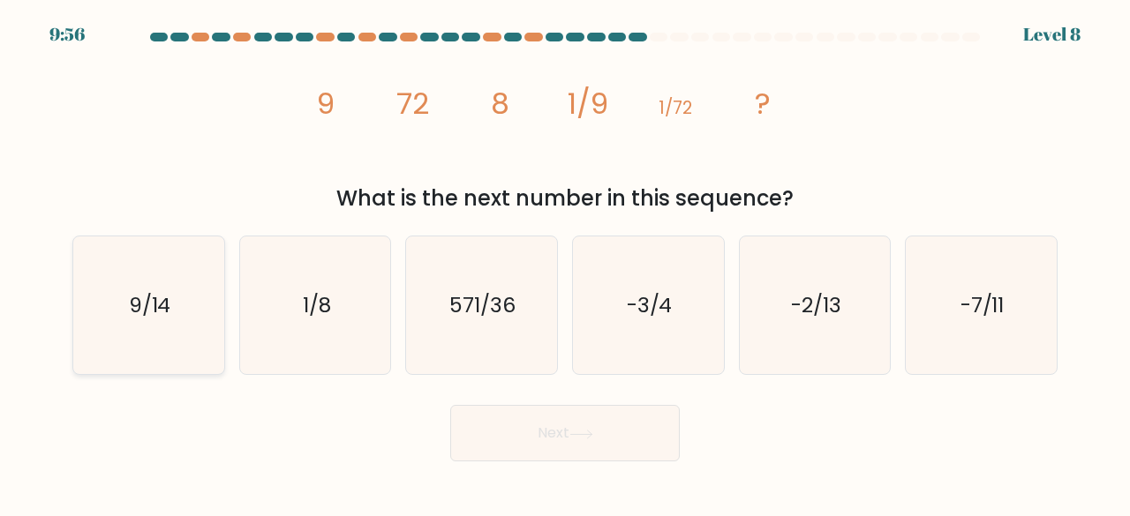
click at [210, 343] on icon "9/14" at bounding box center [148, 306] width 139 height 139
click at [565, 263] on input "a. 9/14" at bounding box center [565, 261] width 1 height 4
radio input "true"
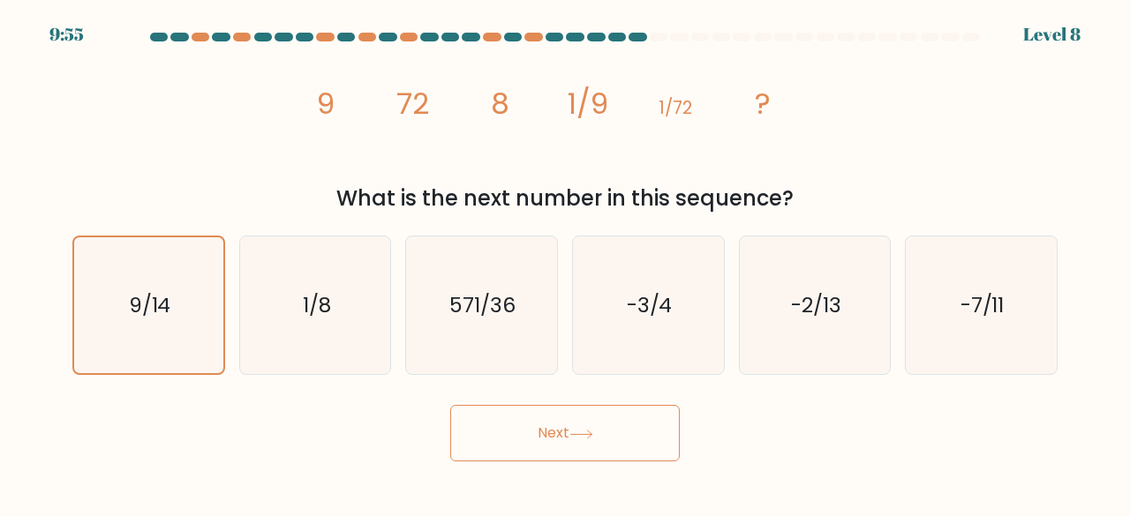
click at [644, 432] on button "Next" at bounding box center [565, 433] width 230 height 56
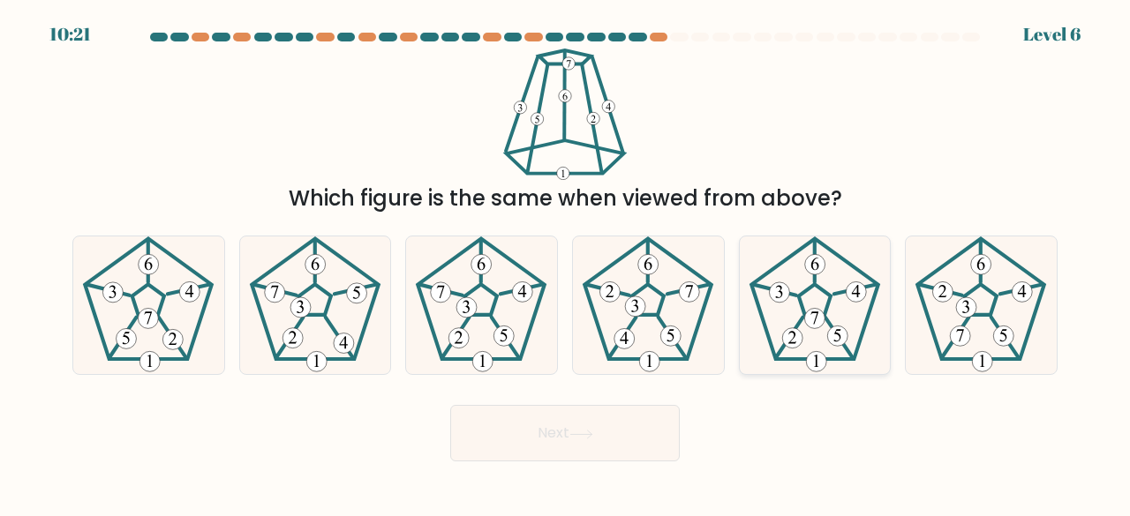
click at [777, 333] on icon at bounding box center [815, 306] width 139 height 139
click at [566, 263] on input "e." at bounding box center [565, 261] width 1 height 4
radio input "true"
drag, startPoint x: 620, startPoint y: 431, endPoint x: 641, endPoint y: 411, distance: 28.7
click at [616, 414] on button "Next" at bounding box center [565, 433] width 230 height 56
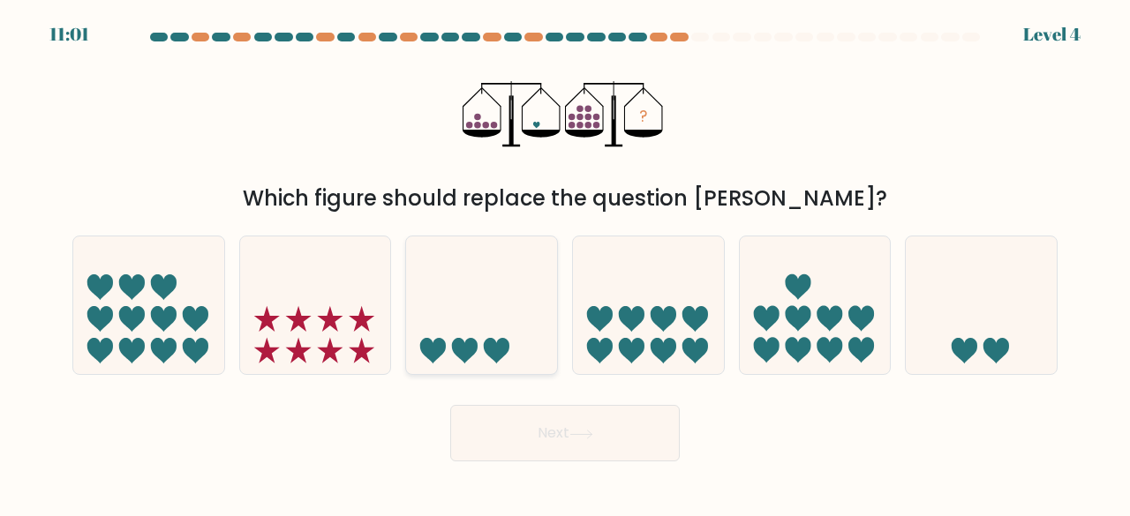
click at [501, 333] on icon at bounding box center [481, 305] width 151 height 124
click at [565, 263] on input "c." at bounding box center [565, 261] width 1 height 4
radio input "true"
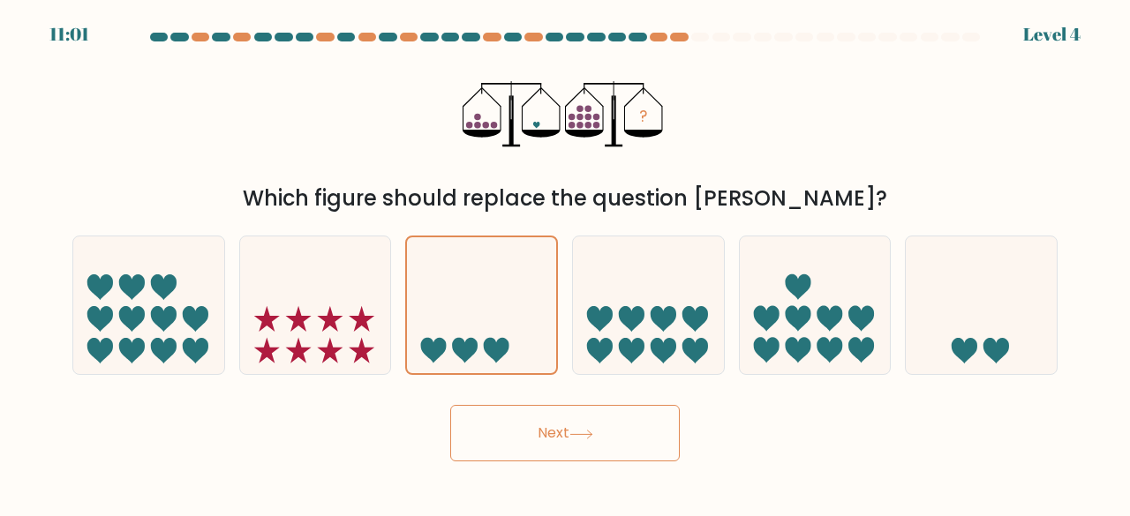
click at [559, 431] on button "Next" at bounding box center [565, 433] width 230 height 56
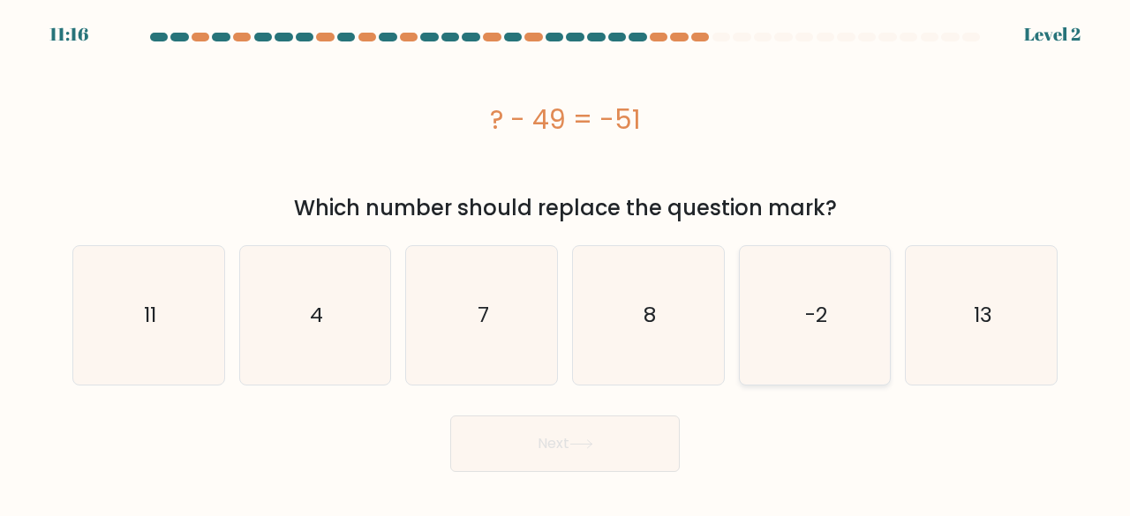
click at [862, 322] on icon "-2" at bounding box center [815, 315] width 139 height 139
click at [566, 263] on input "e. -2" at bounding box center [565, 261] width 1 height 4
radio input "true"
click at [639, 445] on button "Next" at bounding box center [565, 444] width 230 height 56
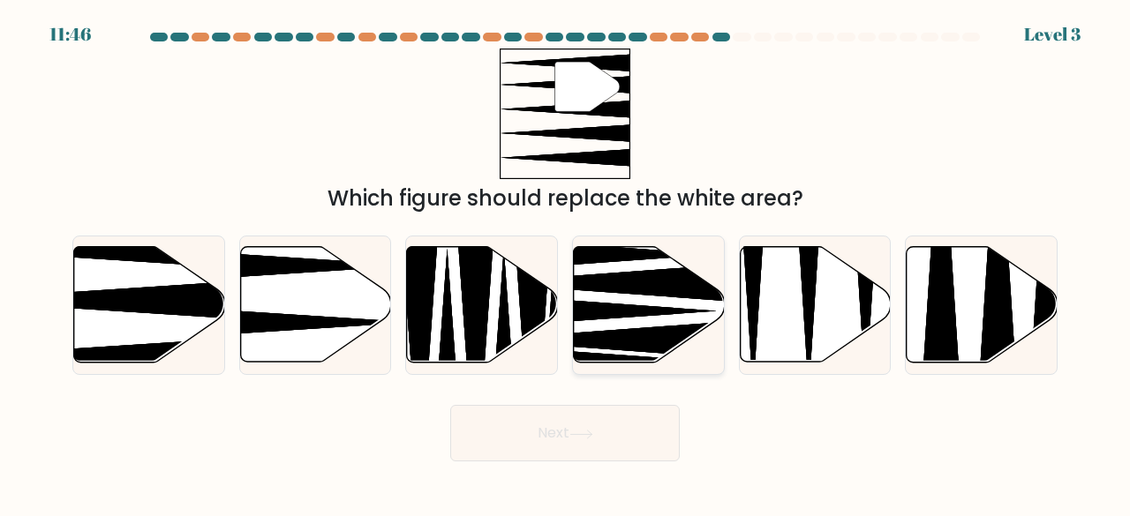
click at [643, 330] on icon at bounding box center [611, 339] width 266 height 39
click at [566, 263] on input "d." at bounding box center [565, 261] width 1 height 4
radio input "true"
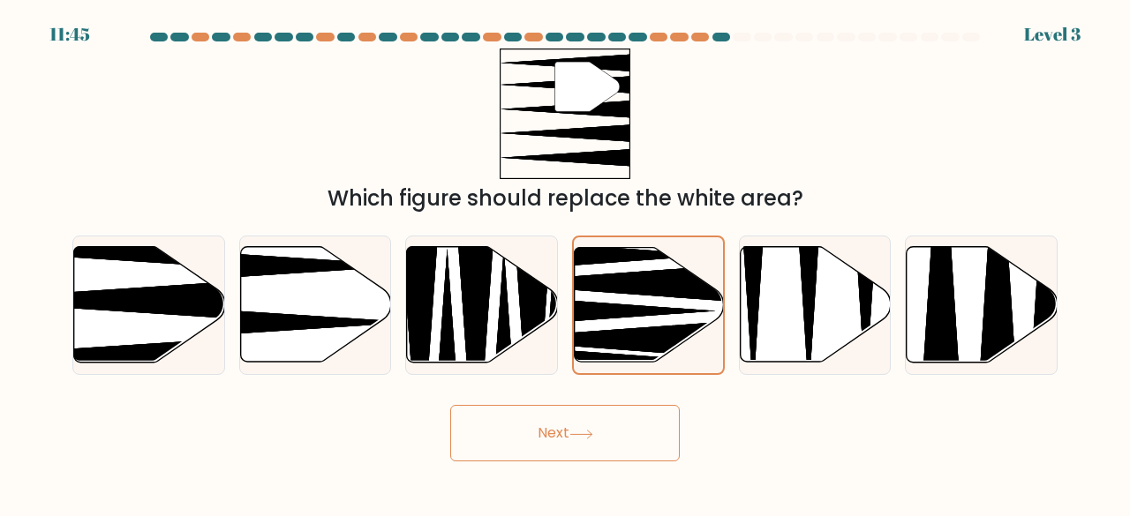
click at [622, 414] on button "Next" at bounding box center [565, 433] width 230 height 56
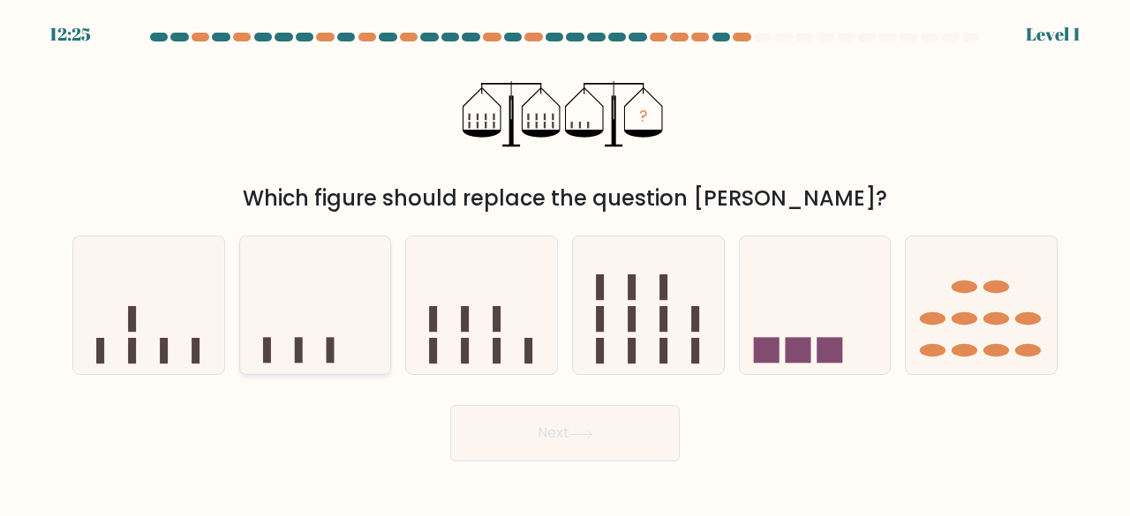
click at [287, 347] on icon at bounding box center [315, 305] width 151 height 124
click at [565, 263] on input "b." at bounding box center [565, 261] width 1 height 4
radio input "true"
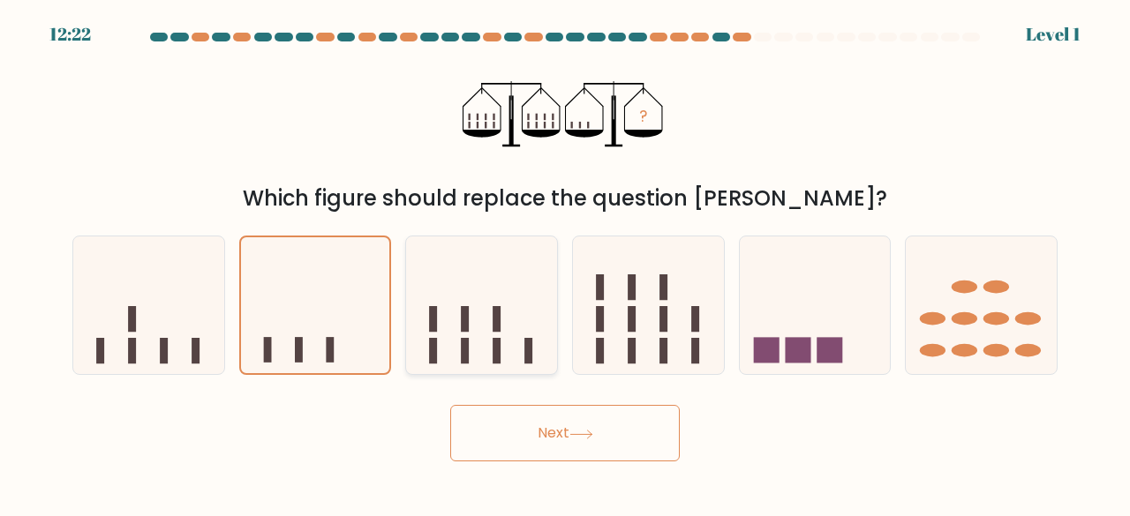
drag, startPoint x: 511, startPoint y: 331, endPoint x: 521, endPoint y: 351, distance: 22.5
click at [512, 336] on icon at bounding box center [481, 305] width 151 height 124
click at [565, 263] on input "c." at bounding box center [565, 261] width 1 height 4
radio input "true"
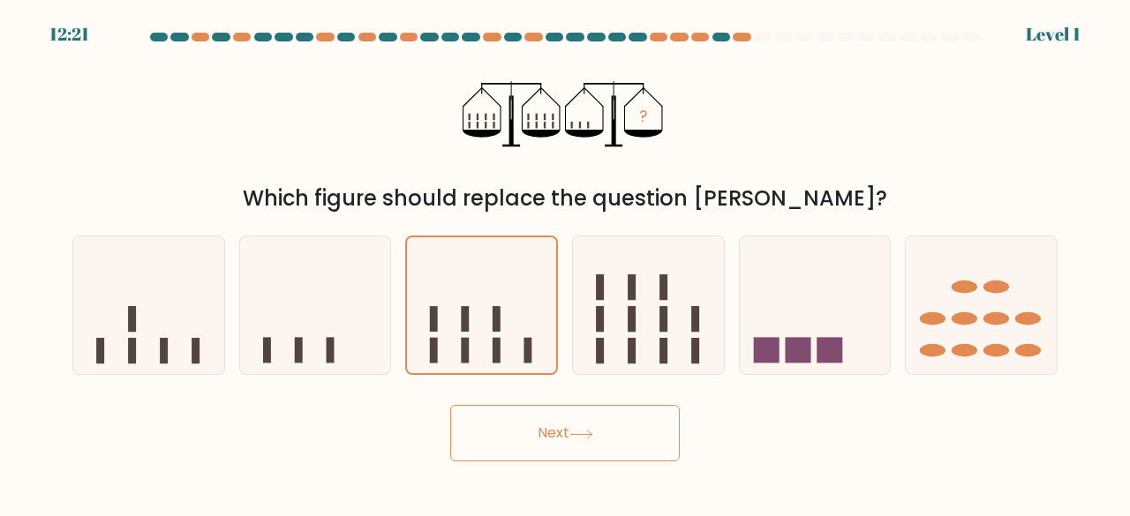
click at [650, 426] on button "Next" at bounding box center [565, 433] width 230 height 56
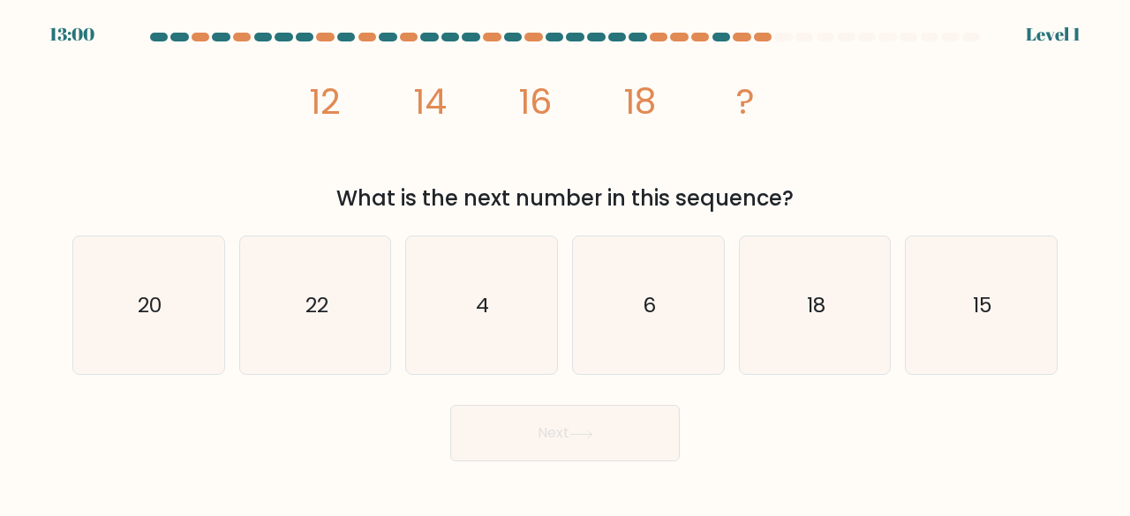
drag, startPoint x: 163, startPoint y: 347, endPoint x: 379, endPoint y: 403, distance: 222.7
click at [179, 356] on icon "20" at bounding box center [148, 306] width 139 height 139
click at [565, 263] on input "a. 20" at bounding box center [565, 261] width 1 height 4
radio input "true"
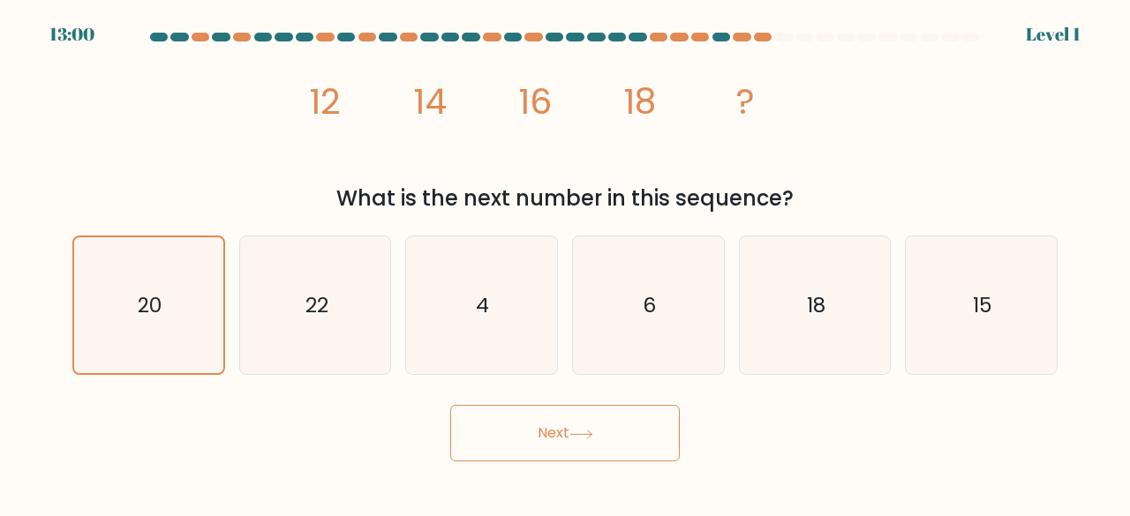
click at [517, 417] on button "Next" at bounding box center [565, 433] width 230 height 56
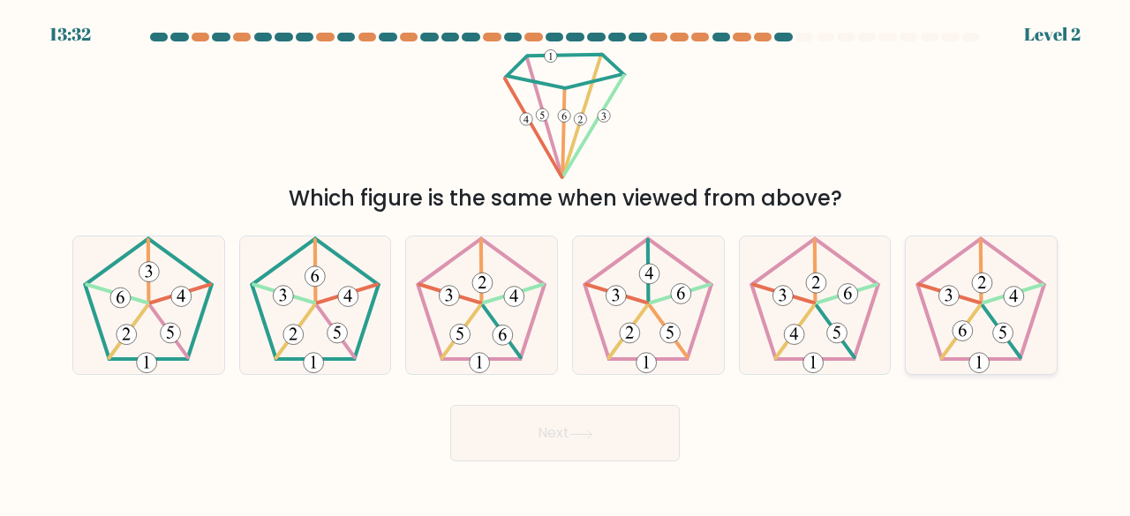
click at [983, 280] on 282 at bounding box center [983, 283] width 20 height 20
click at [566, 263] on input "f." at bounding box center [565, 261] width 1 height 4
radio input "true"
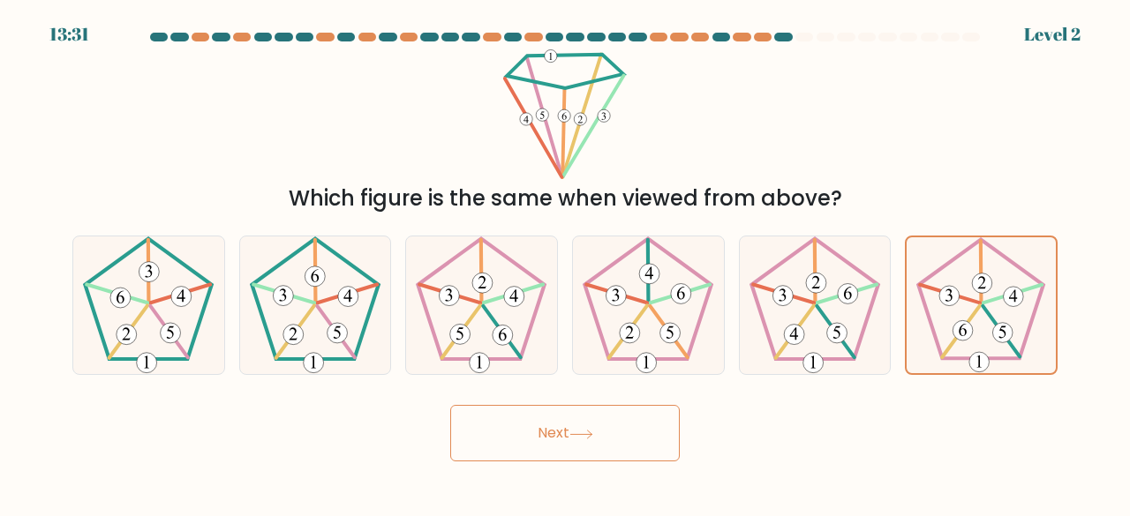
drag, startPoint x: 629, startPoint y: 419, endPoint x: 636, endPoint y: 403, distance: 17.4
click at [629, 419] on button "Next" at bounding box center [565, 433] width 230 height 56
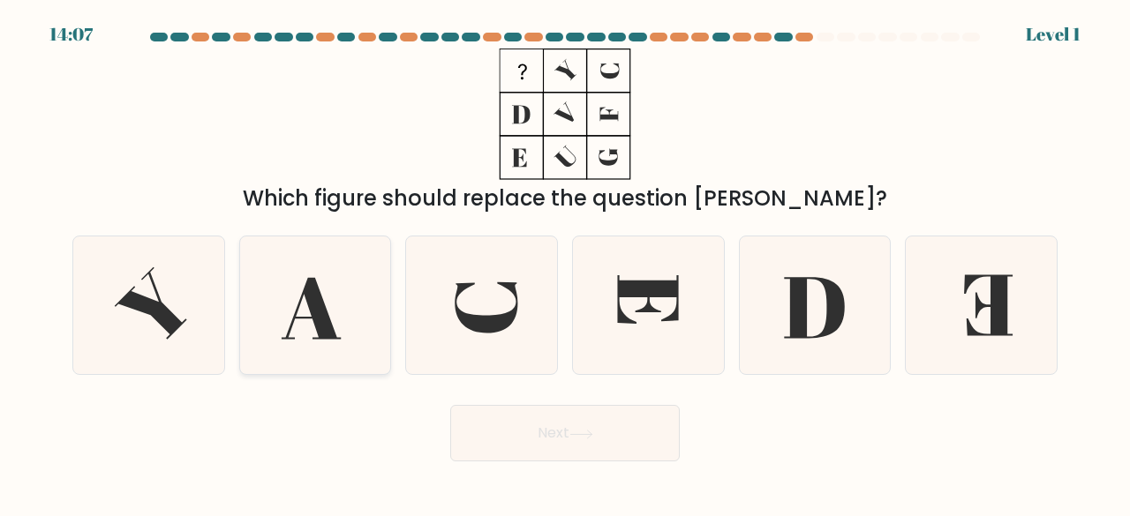
click at [336, 281] on icon at bounding box center [315, 306] width 139 height 139
click at [565, 263] on input "b." at bounding box center [565, 261] width 1 height 4
radio input "true"
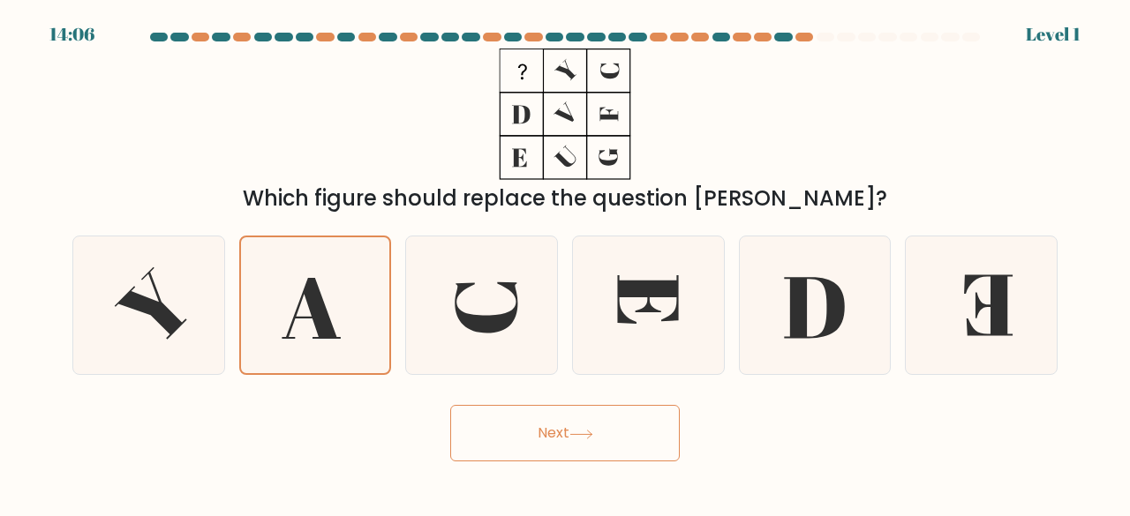
click at [641, 423] on button "Next" at bounding box center [565, 433] width 230 height 56
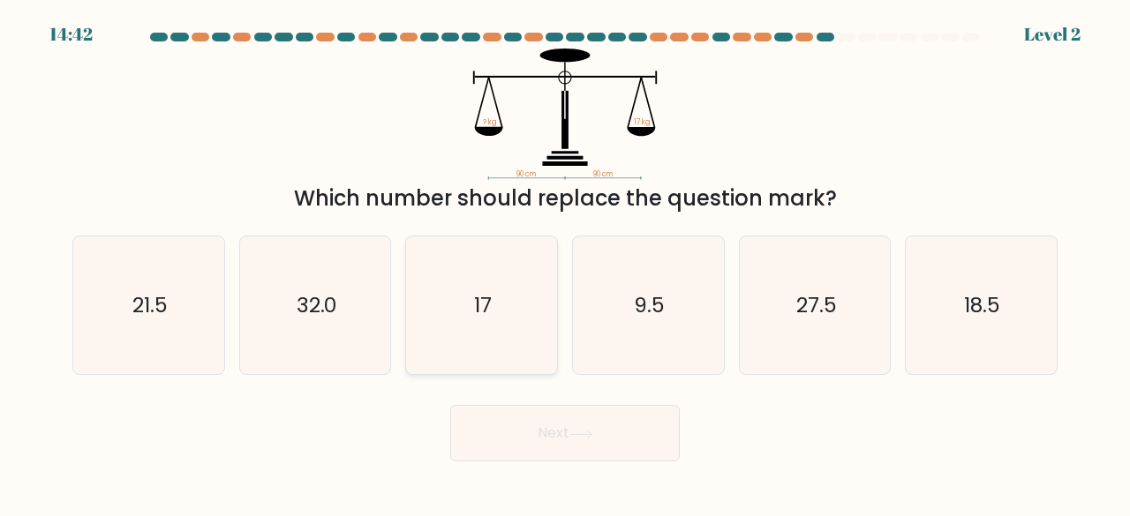
click at [443, 279] on icon "17" at bounding box center [481, 306] width 139 height 139
click at [565, 263] on input "c. 17" at bounding box center [565, 261] width 1 height 4
radio input "true"
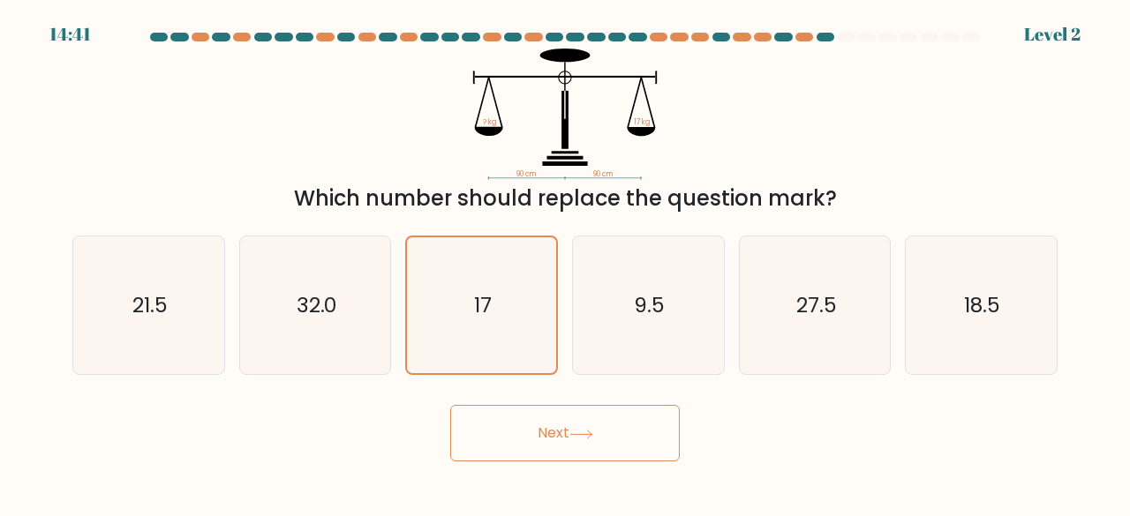
click at [576, 421] on button "Next" at bounding box center [565, 433] width 230 height 56
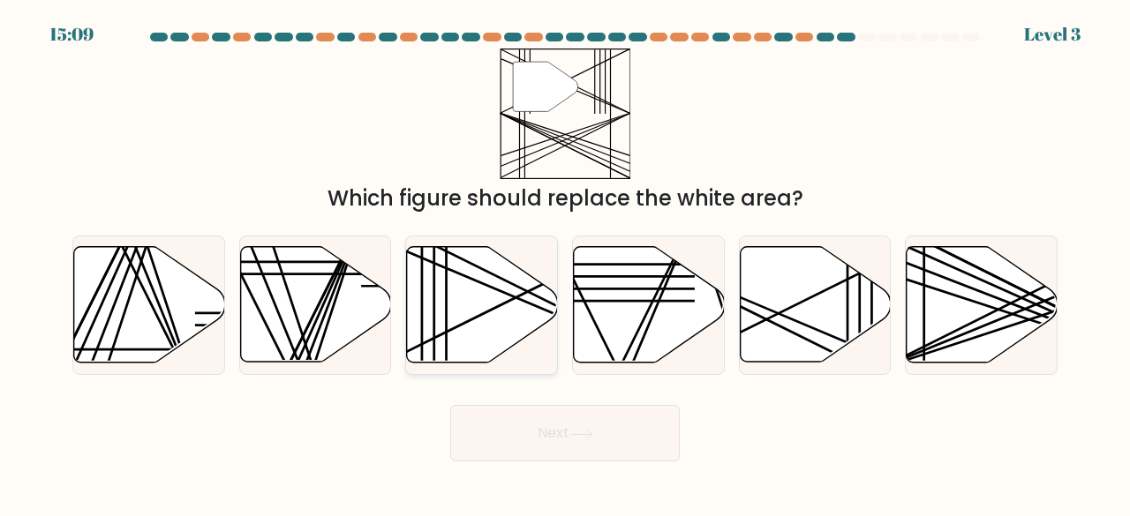
click at [464, 315] on icon at bounding box center [482, 305] width 151 height 116
click at [565, 263] on input "c." at bounding box center [565, 261] width 1 height 4
radio input "true"
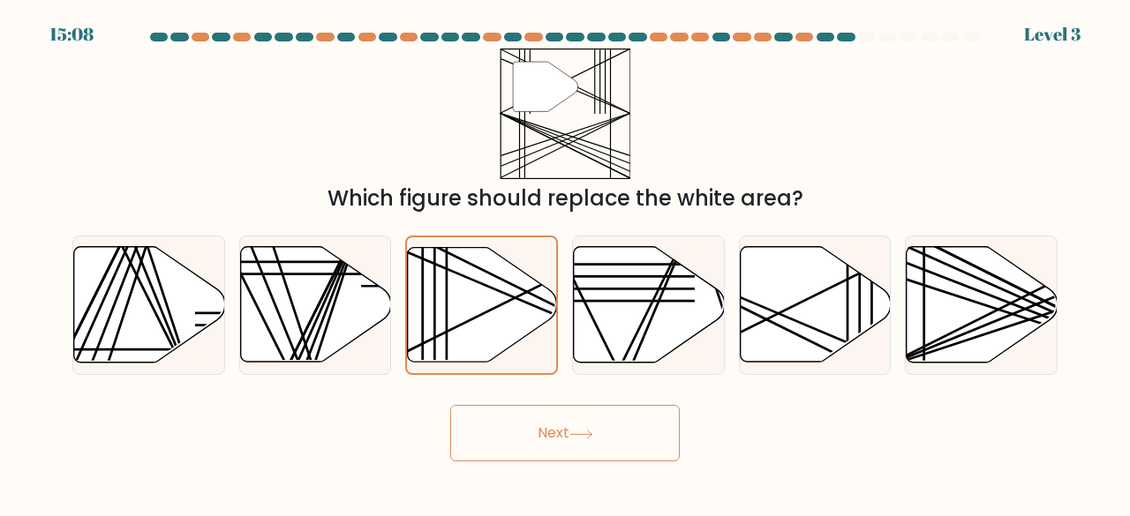
click at [584, 445] on button "Next" at bounding box center [565, 433] width 230 height 56
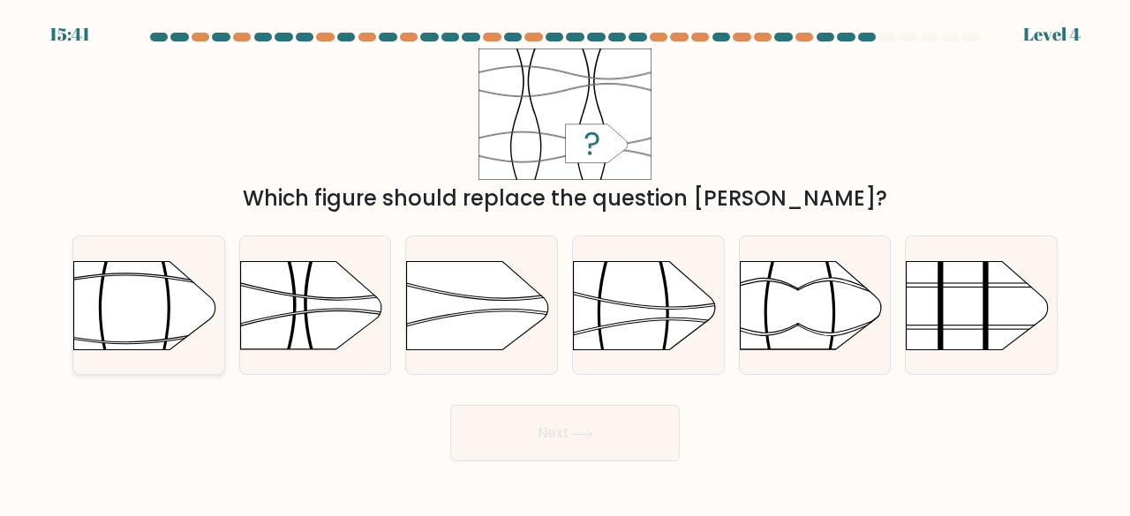
click at [175, 319] on rect at bounding box center [223, 234] width 392 height 298
click at [565, 263] on input "a." at bounding box center [565, 261] width 1 height 4
radio input "true"
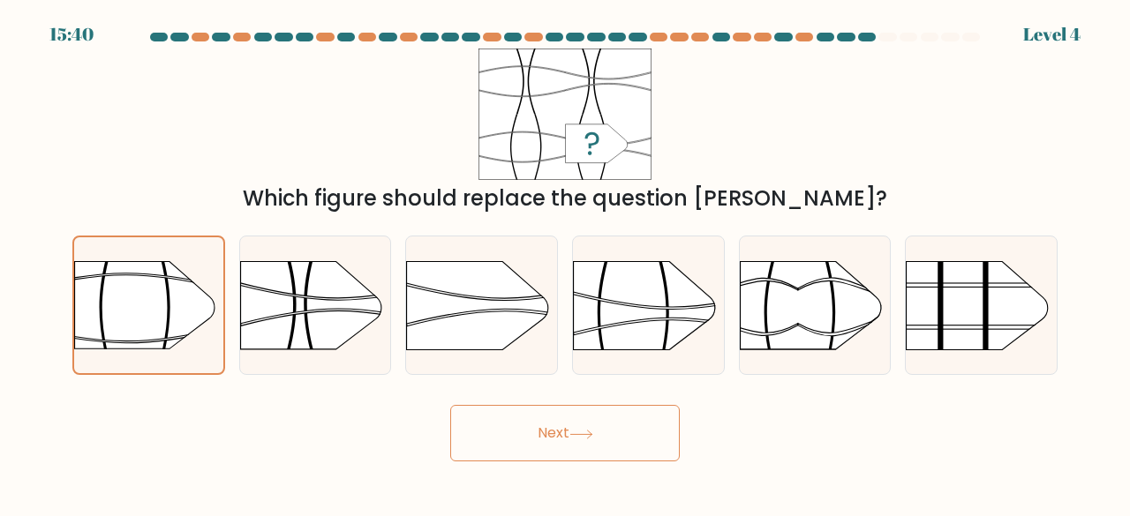
click at [515, 440] on button "Next" at bounding box center [565, 433] width 230 height 56
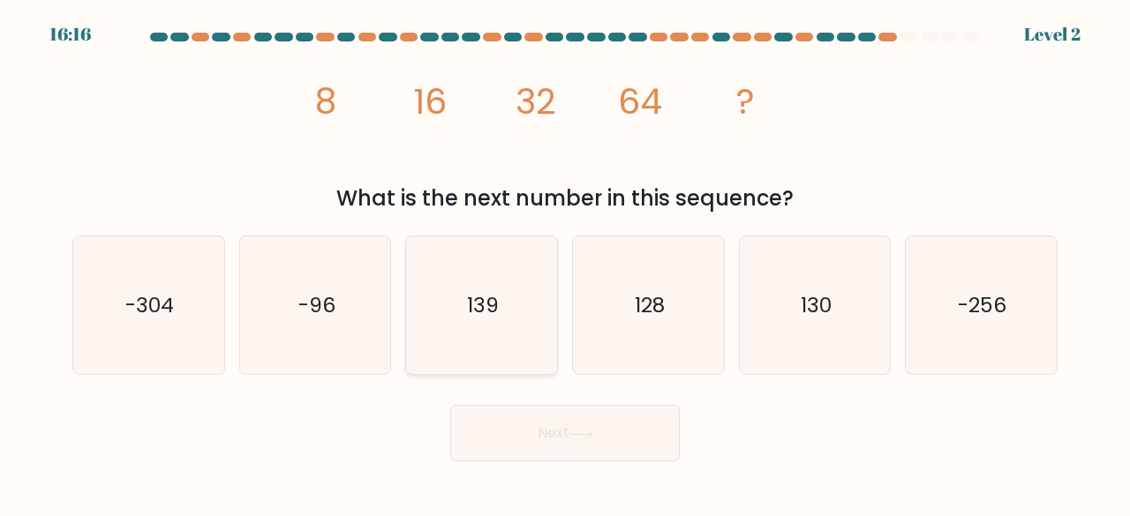
drag, startPoint x: 446, startPoint y: 329, endPoint x: 544, endPoint y: 347, distance: 99.6
click at [448, 329] on icon "139" at bounding box center [481, 306] width 139 height 139
click at [565, 263] on input "c. 139" at bounding box center [565, 261] width 1 height 4
radio input "true"
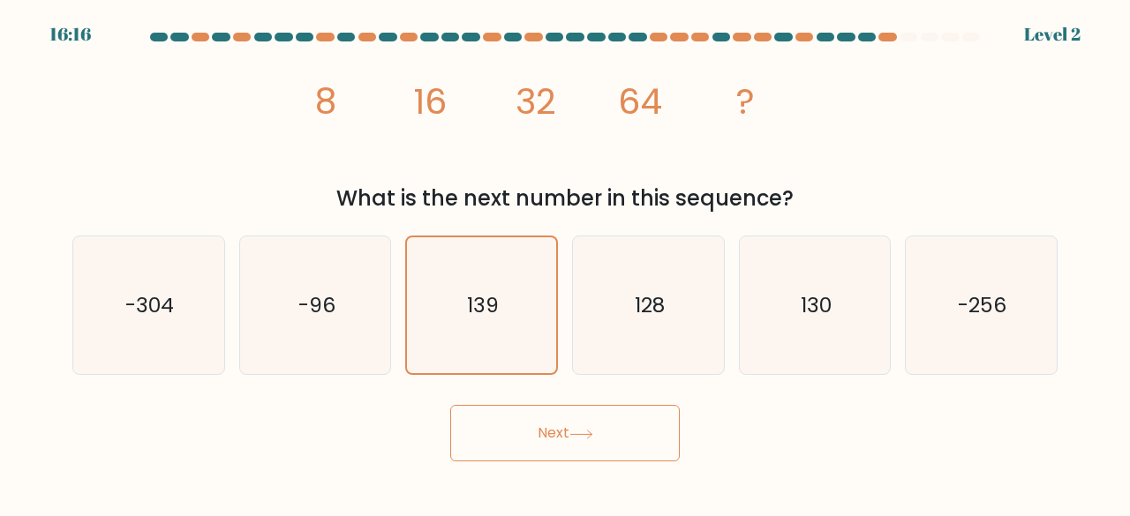
click at [604, 412] on button "Next" at bounding box center [565, 433] width 230 height 56
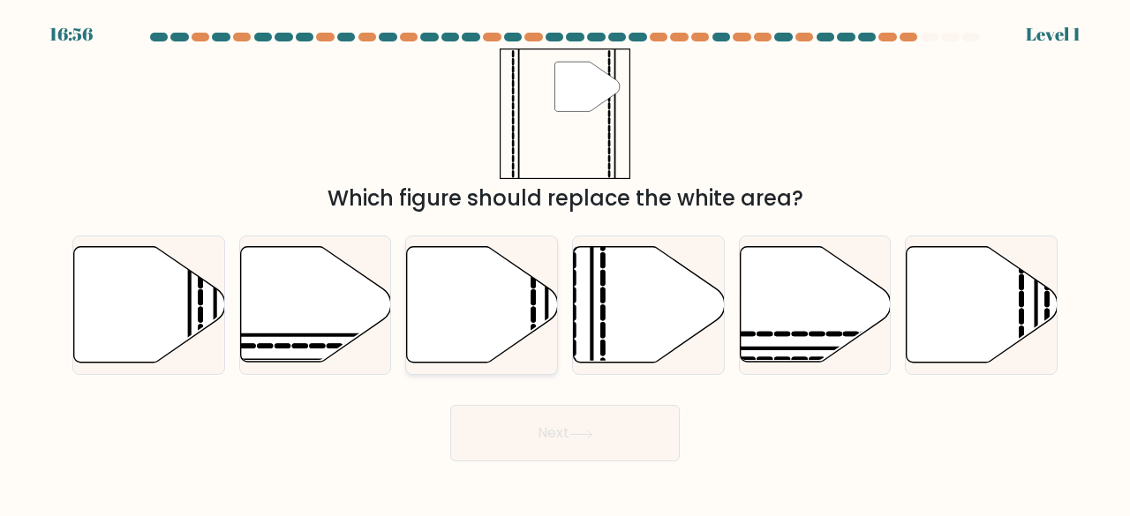
click at [527, 303] on icon at bounding box center [482, 305] width 151 height 116
click at [565, 263] on input "c." at bounding box center [565, 261] width 1 height 4
radio input "true"
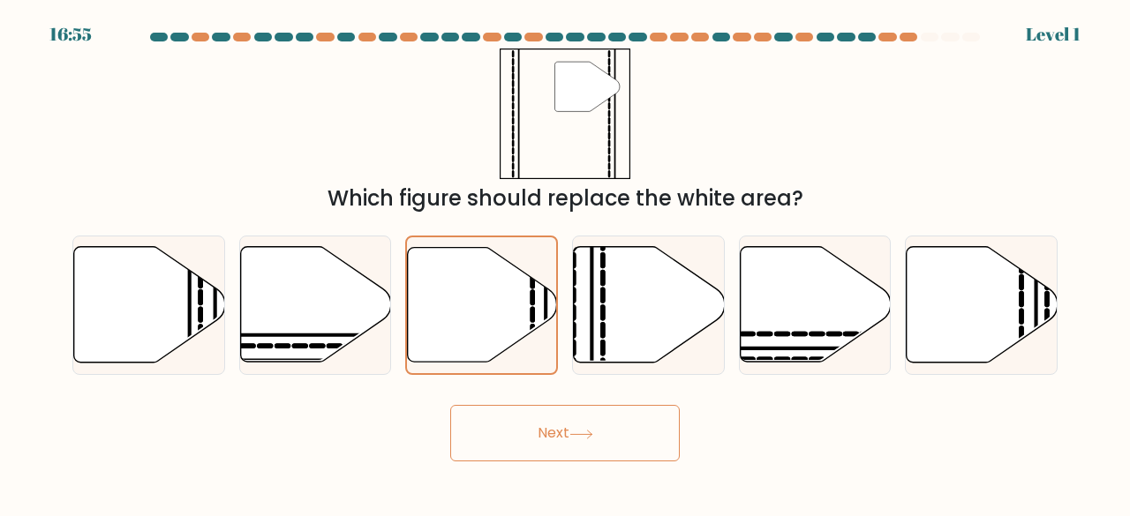
click at [621, 419] on button "Next" at bounding box center [565, 433] width 230 height 56
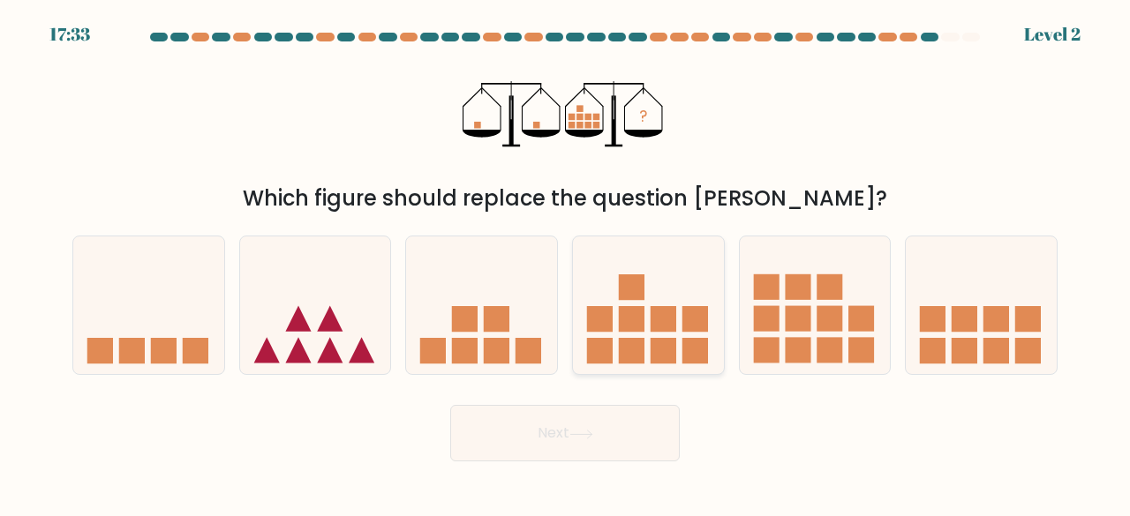
click at [679, 335] on icon at bounding box center [648, 305] width 151 height 124
click at [566, 263] on input "d." at bounding box center [565, 261] width 1 height 4
radio input "true"
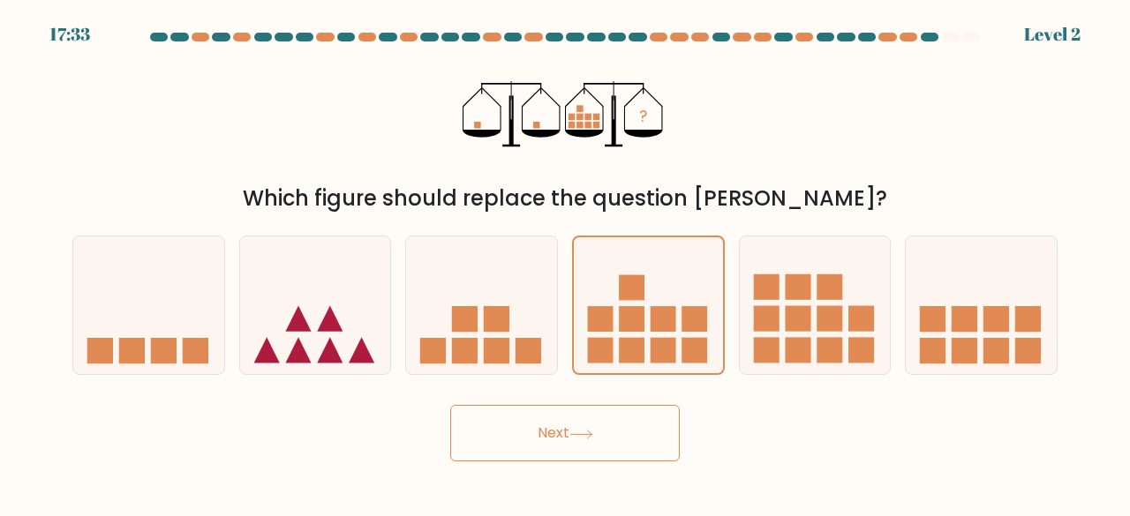
click at [636, 423] on button "Next" at bounding box center [565, 433] width 230 height 56
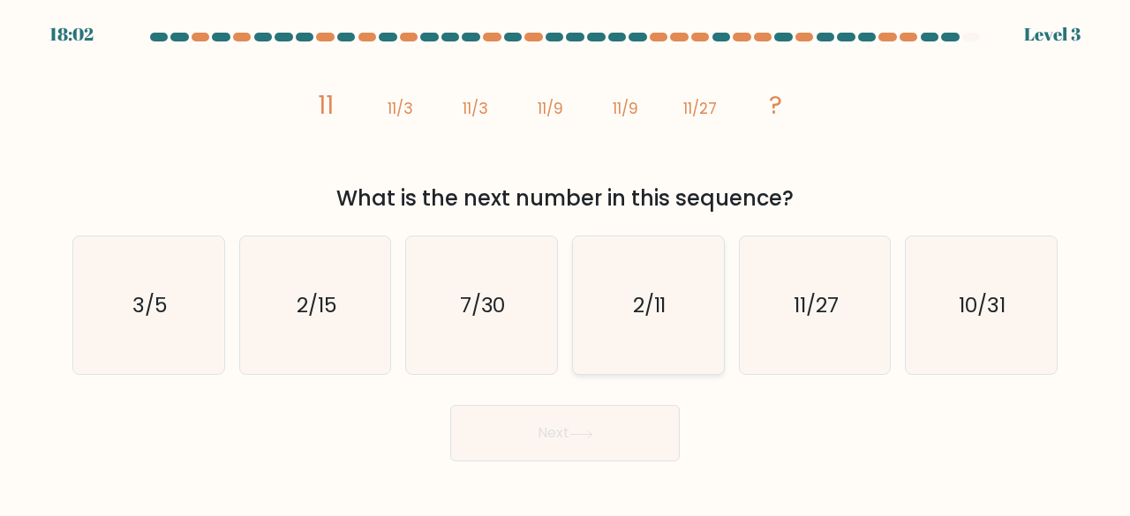
click at [653, 313] on text "2/11" at bounding box center [650, 304] width 34 height 29
click at [566, 263] on input "d. 2/11" at bounding box center [565, 261] width 1 height 4
radio input "true"
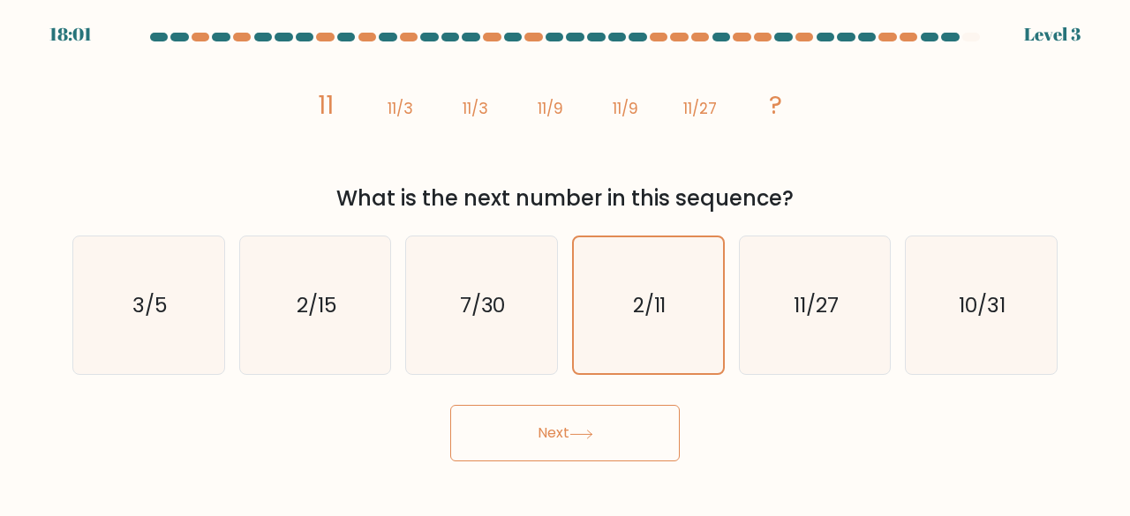
click at [596, 463] on body "18:01 Level 3" at bounding box center [565, 258] width 1130 height 516
click at [652, 430] on button "Next" at bounding box center [565, 433] width 230 height 56
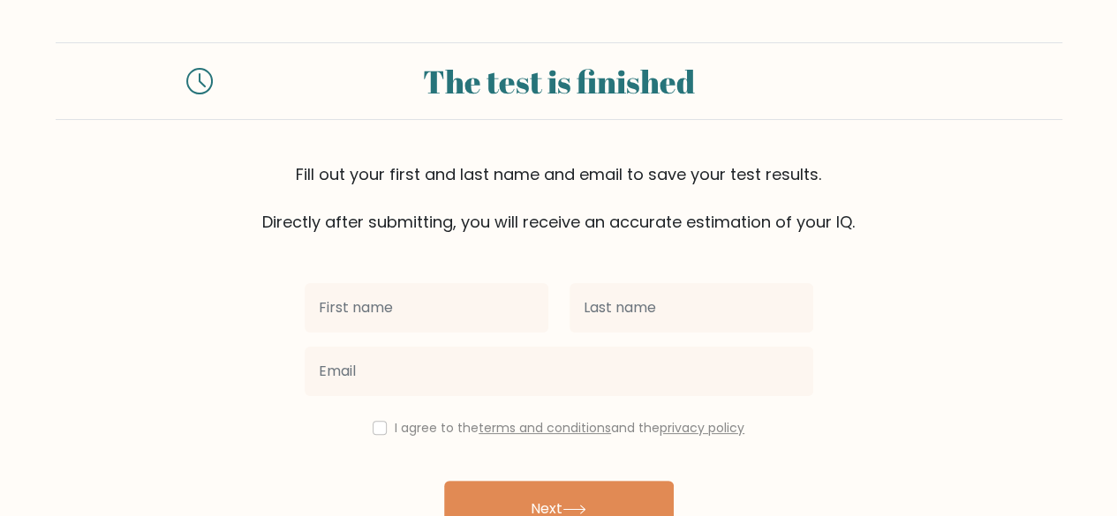
click at [448, 305] on input "text" at bounding box center [427, 307] width 244 height 49
type input "Lorelei"
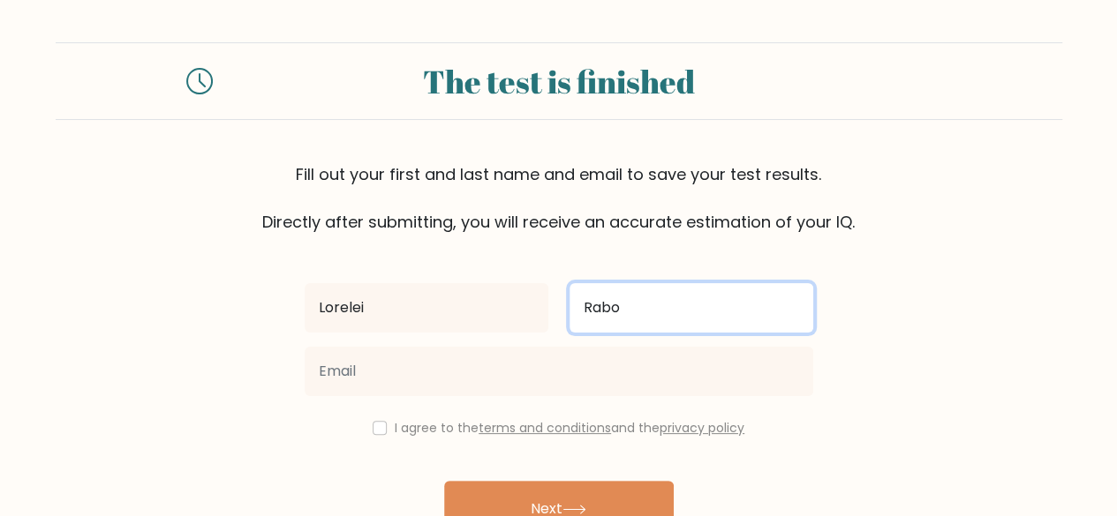
type input "Rabo"
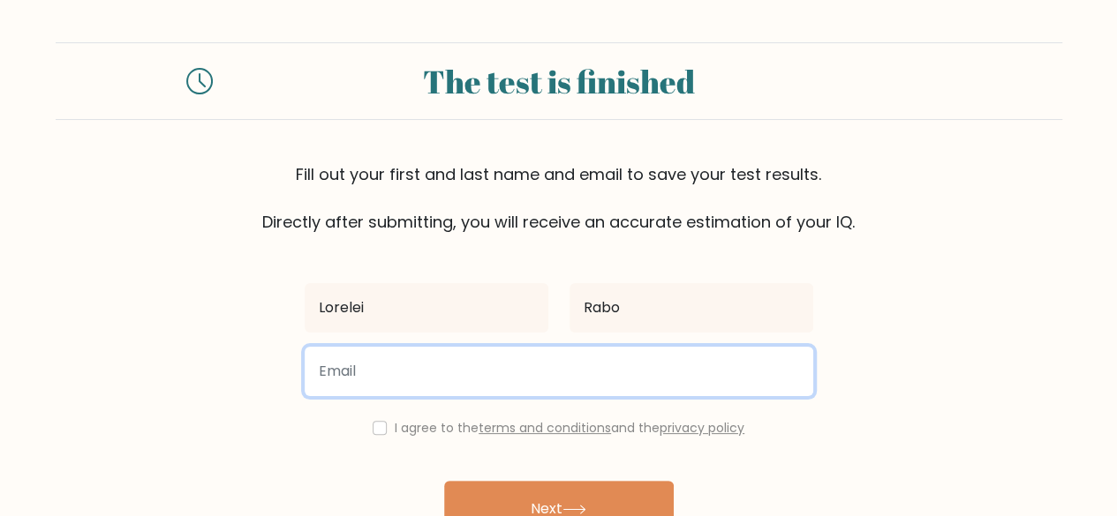
click at [458, 347] on input "email" at bounding box center [559, 371] width 508 height 49
type input "julor.0725@gmaill.com"
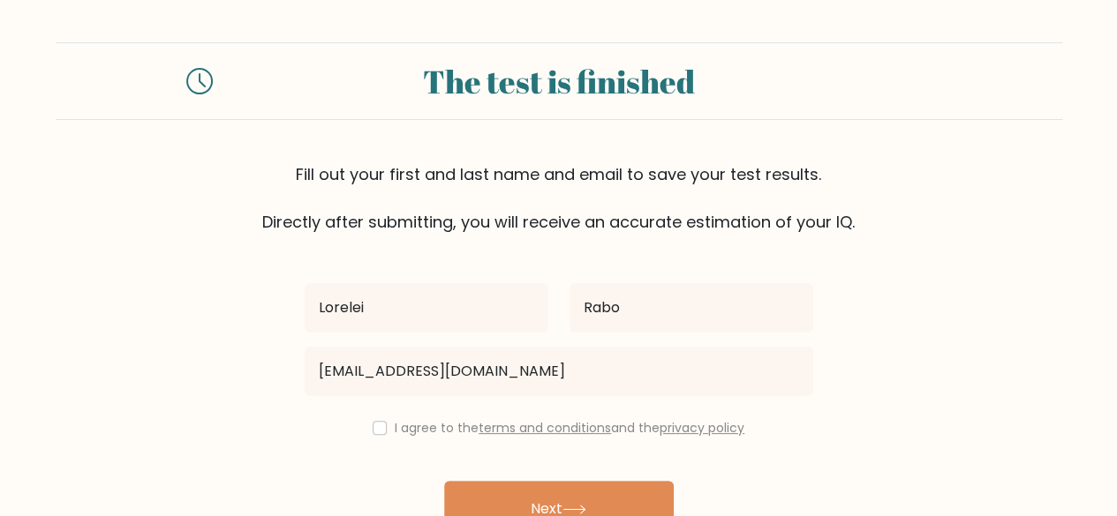
click at [968, 439] on form "The test is finished Fill out your first and last name and email to save your t…" at bounding box center [558, 309] width 1117 height 535
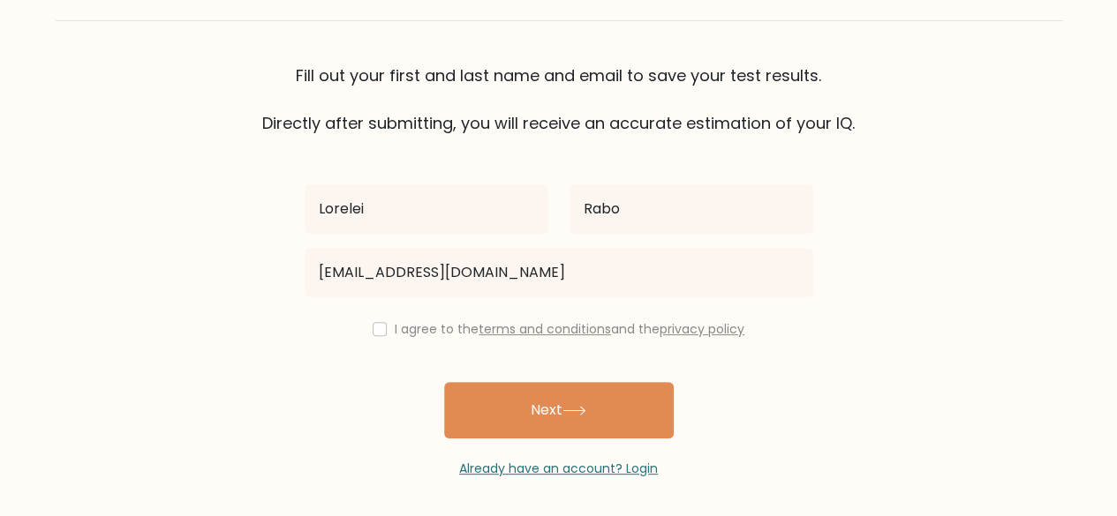
scroll to position [102, 0]
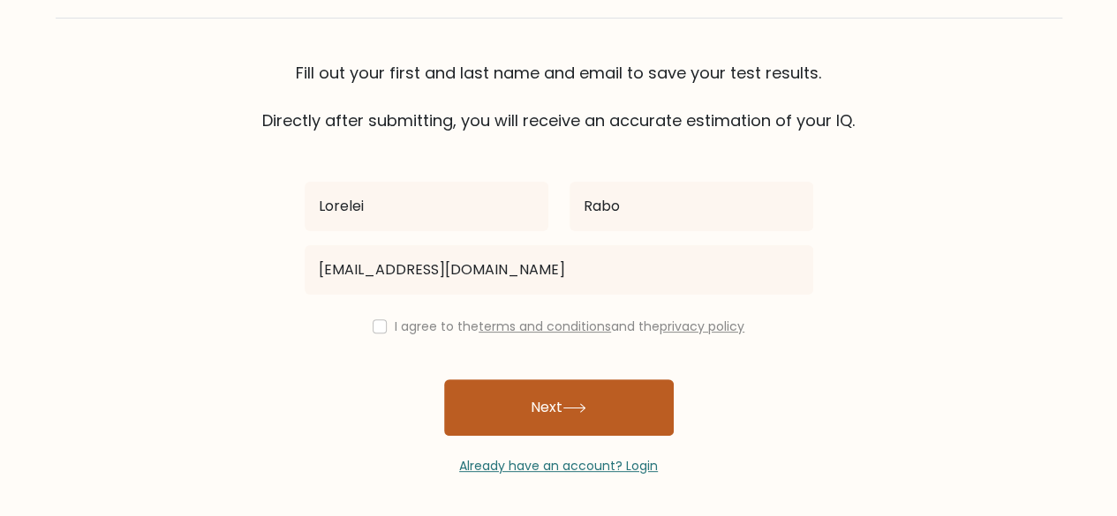
click at [546, 412] on button "Next" at bounding box center [559, 408] width 230 height 56
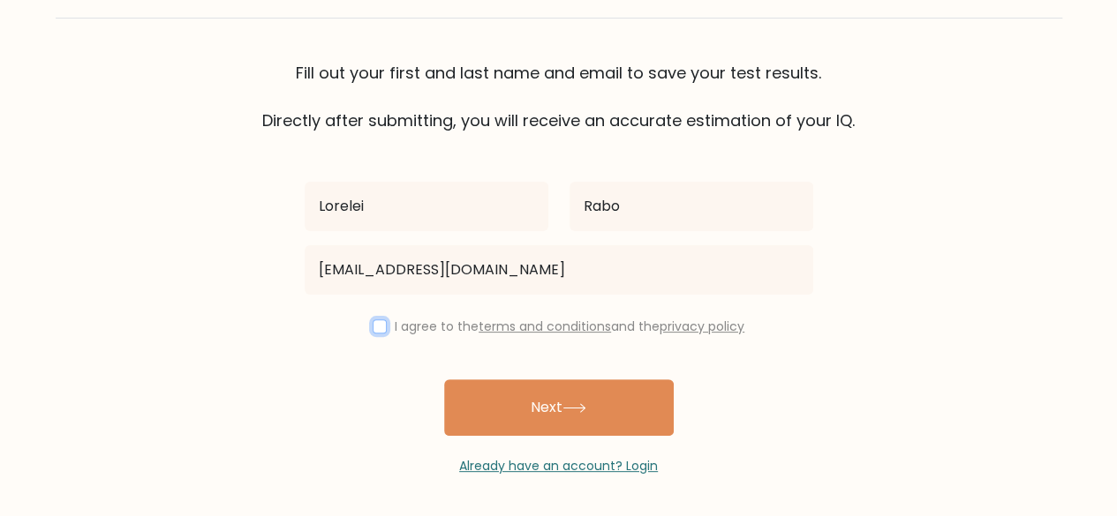
click at [379, 326] on input "checkbox" at bounding box center [380, 327] width 14 height 14
checkbox input "true"
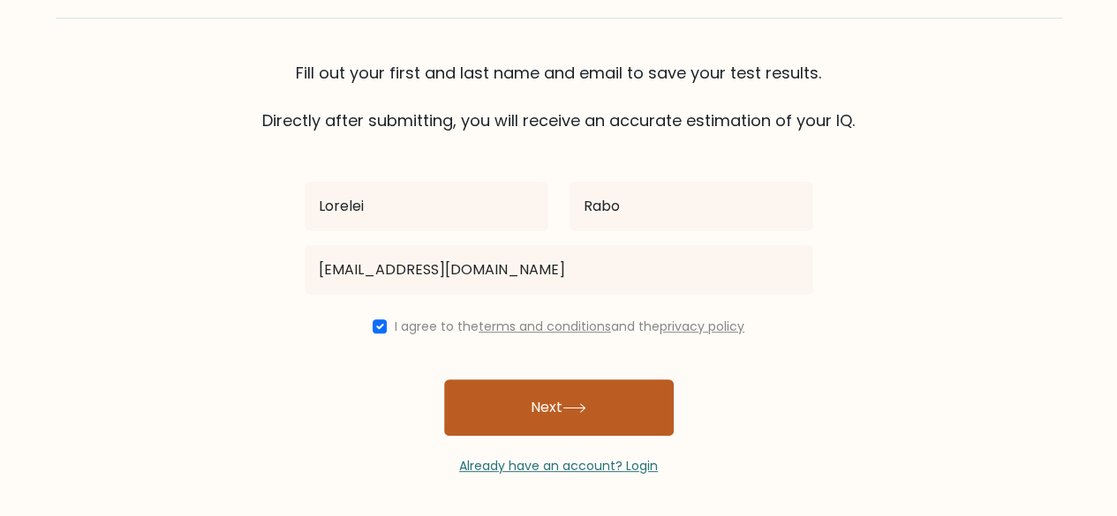
click at [549, 407] on button "Next" at bounding box center [559, 408] width 230 height 56
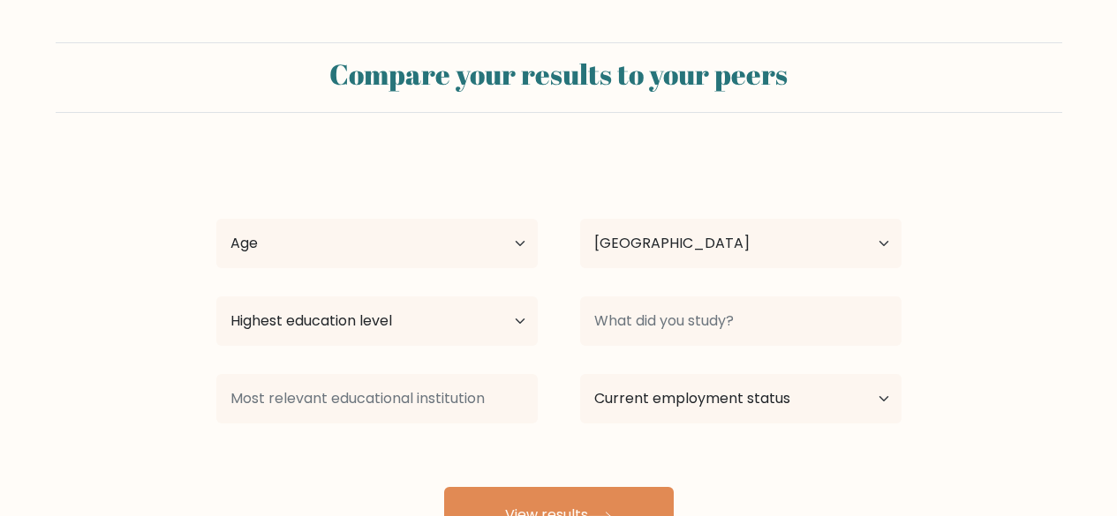
select select "PH"
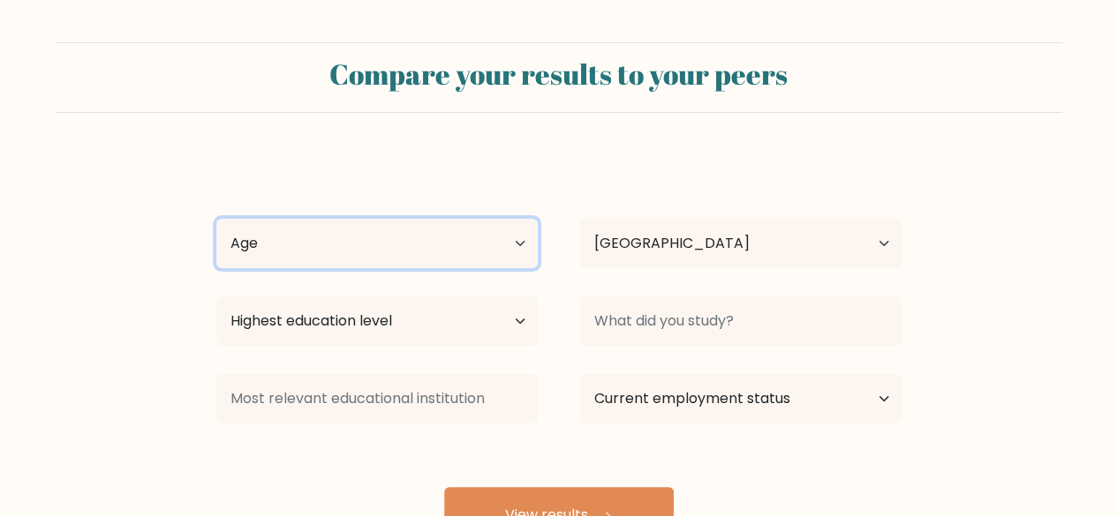
click at [507, 245] on select "Age Under [DEMOGRAPHIC_DATA] [DEMOGRAPHIC_DATA] [DEMOGRAPHIC_DATA] [DEMOGRAPHIC…" at bounding box center [376, 243] width 321 height 49
select select "45_54"
click at [216, 219] on select "Age Under 18 years old 18-24 years old 25-34 years old 35-44 years old 45-54 ye…" at bounding box center [376, 243] width 321 height 49
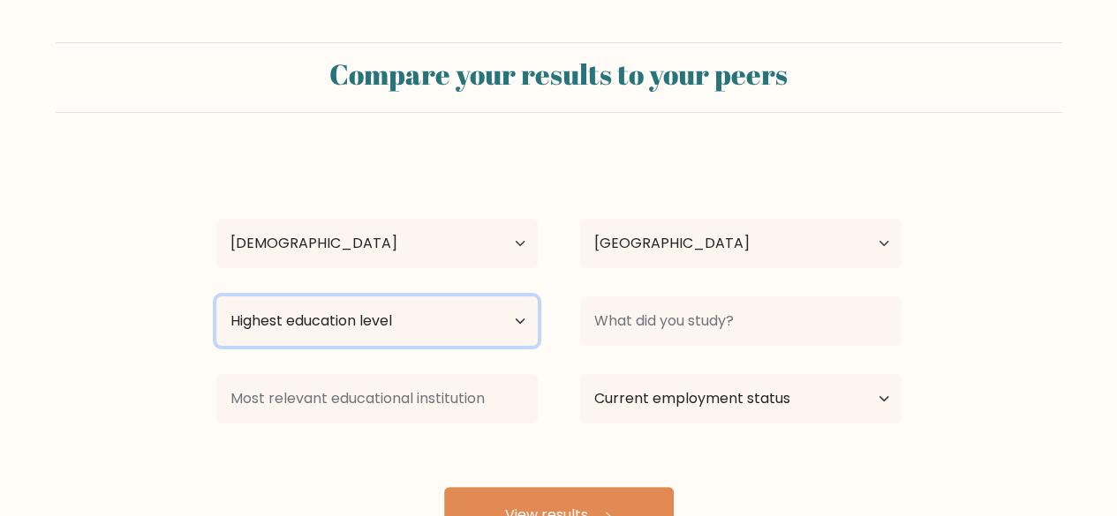
click at [501, 320] on select "Highest education level No schooling Primary Lower Secondary Upper Secondary Oc…" at bounding box center [376, 321] width 321 height 49
select select "bachelors_degree"
click at [216, 297] on select "Highest education level No schooling Primary Lower Secondary Upper Secondary Oc…" at bounding box center [376, 321] width 321 height 49
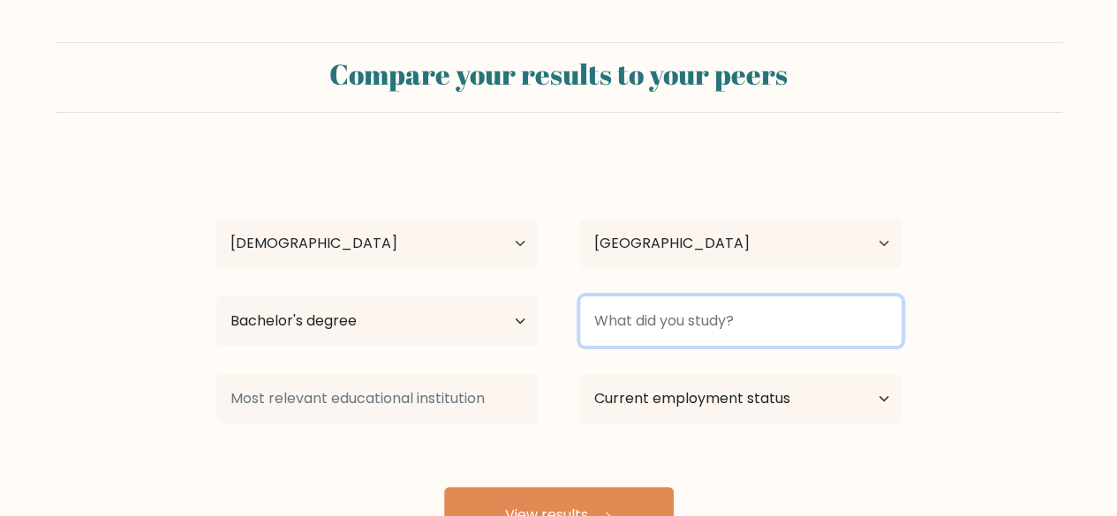
click at [859, 331] on input at bounding box center [740, 321] width 321 height 49
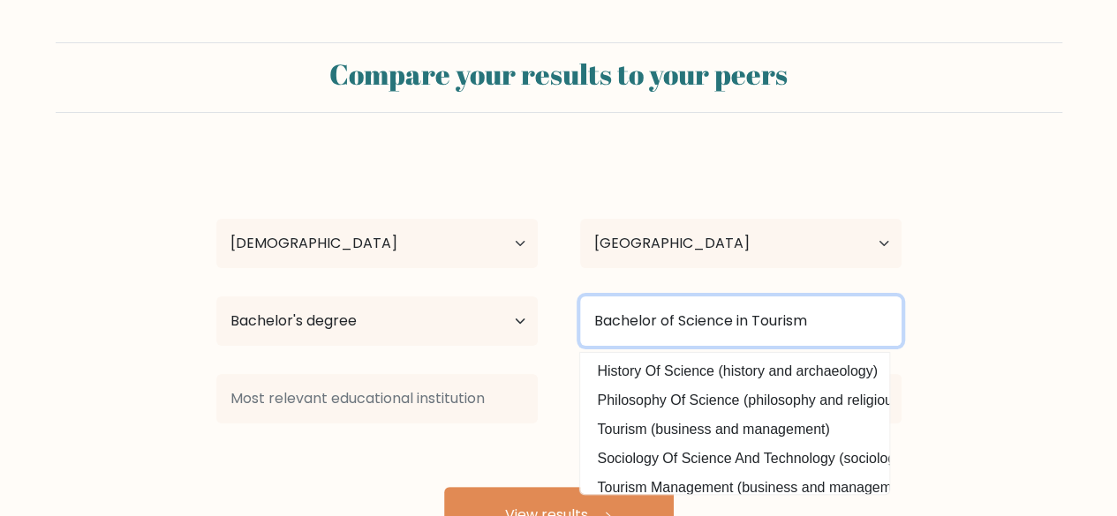
type input "Bachelor of Science in Tourism"
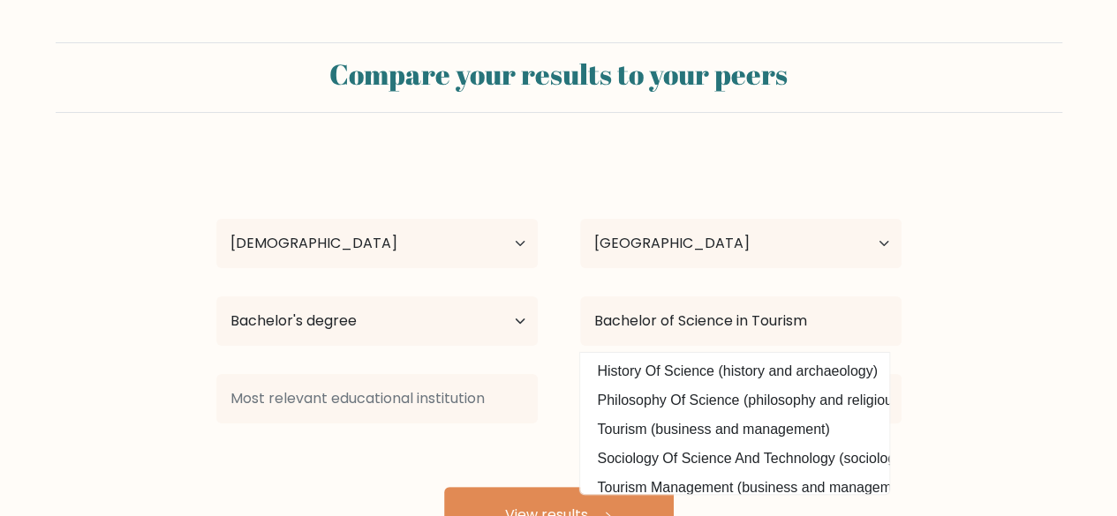
click at [957, 363] on form "Compare your results to your peers Lorelei Rabo Age Under 18 years old 18-24 ye…" at bounding box center [558, 292] width 1117 height 501
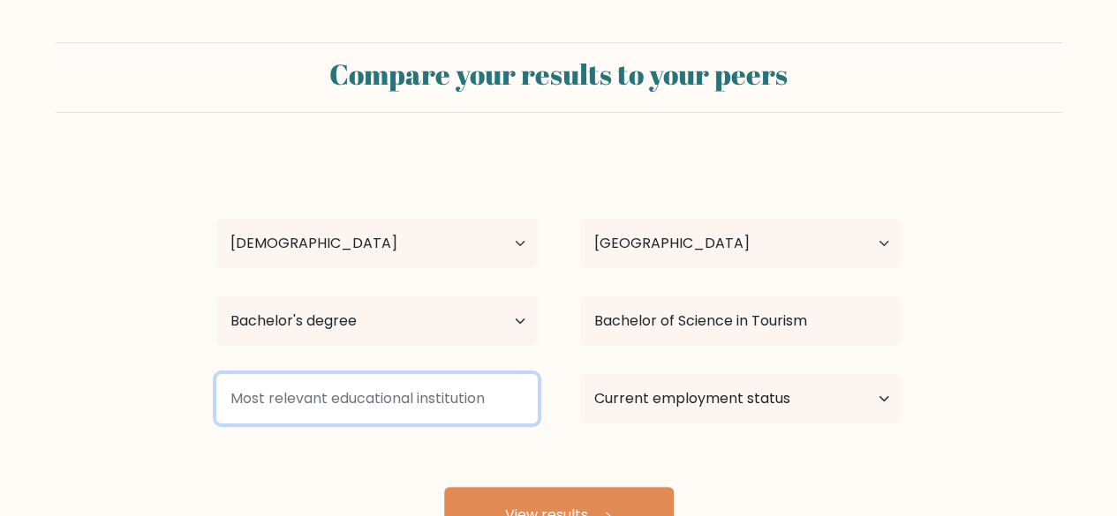
click at [482, 398] on input at bounding box center [376, 398] width 321 height 49
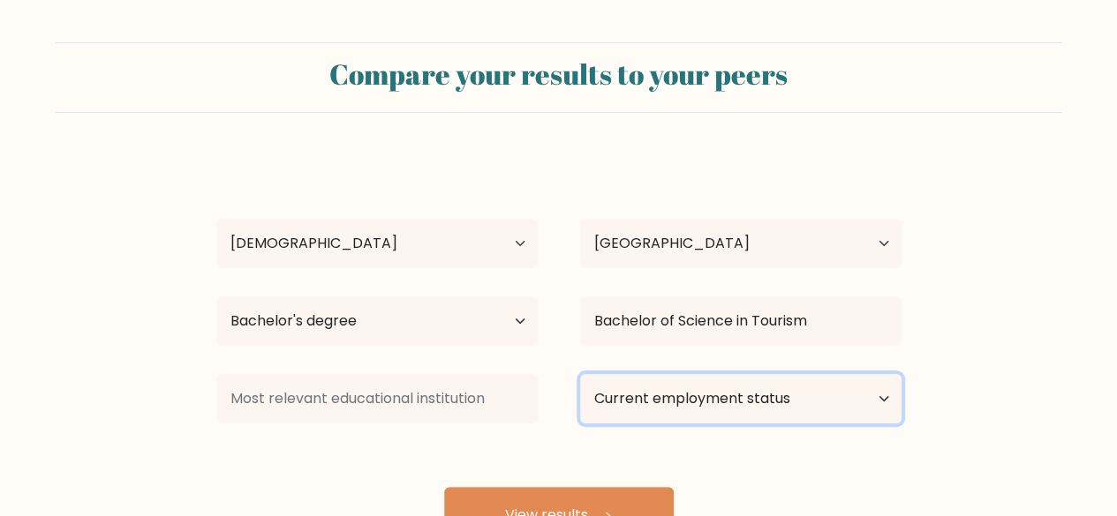
click at [885, 402] on select "Current employment status Employed Student Retired Other / prefer not to answer" at bounding box center [740, 398] width 321 height 49
select select "other"
click at [580, 374] on select "Current employment status Employed Student Retired Other / prefer not to answer" at bounding box center [740, 398] width 321 height 49
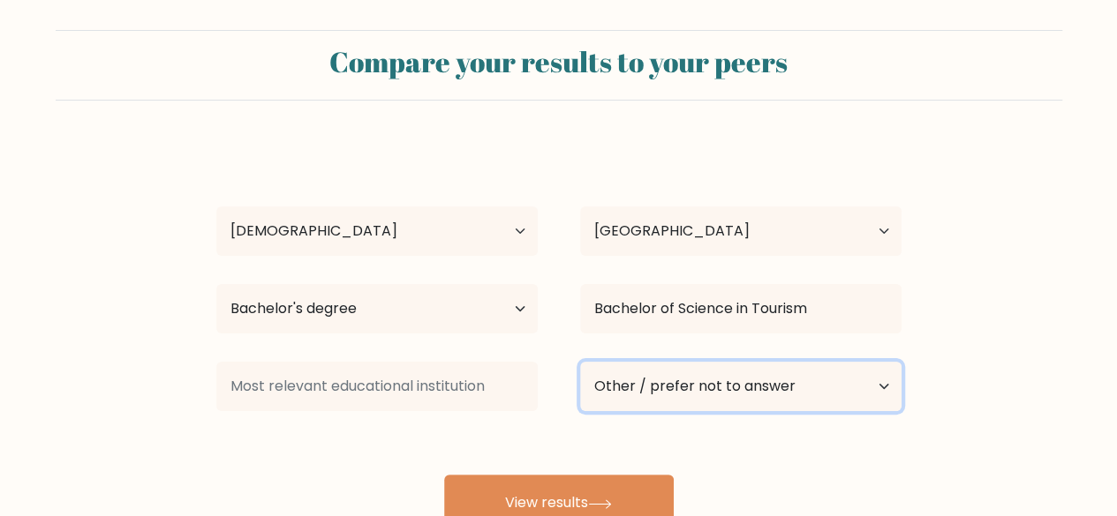
scroll to position [152, 0]
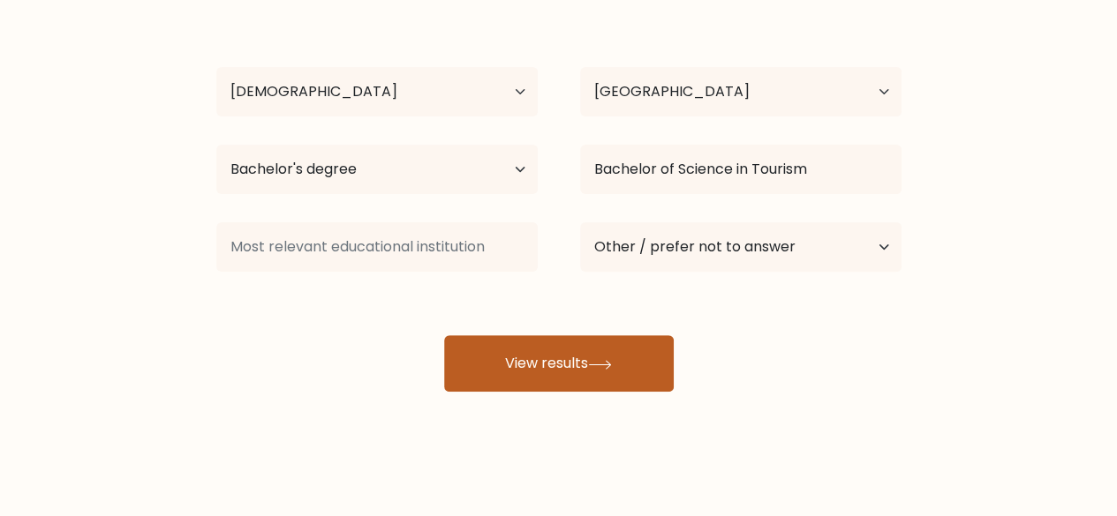
click at [591, 377] on button "View results" at bounding box center [559, 363] width 230 height 56
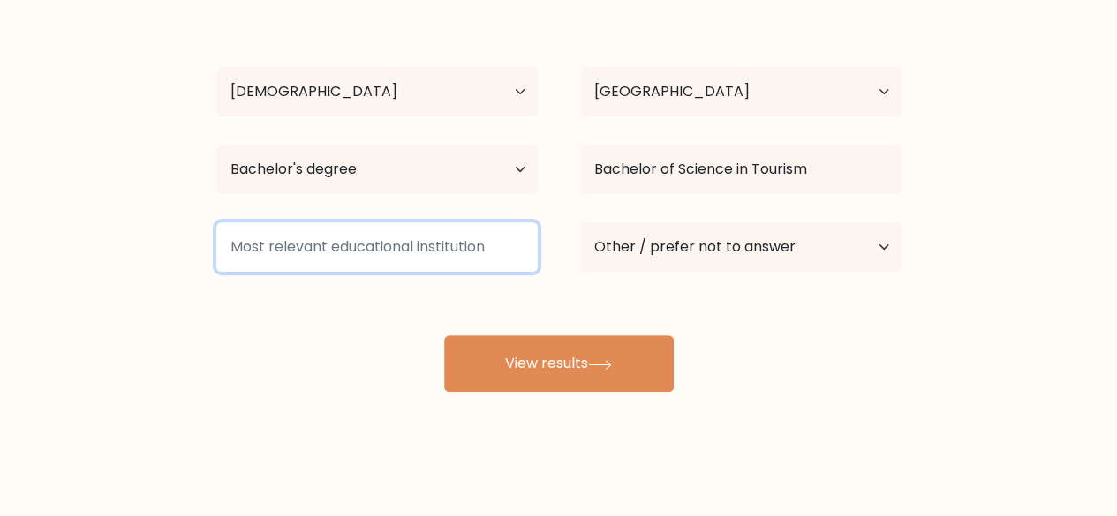
click at [482, 253] on input at bounding box center [376, 246] width 321 height 49
click at [353, 251] on input at bounding box center [376, 246] width 321 height 49
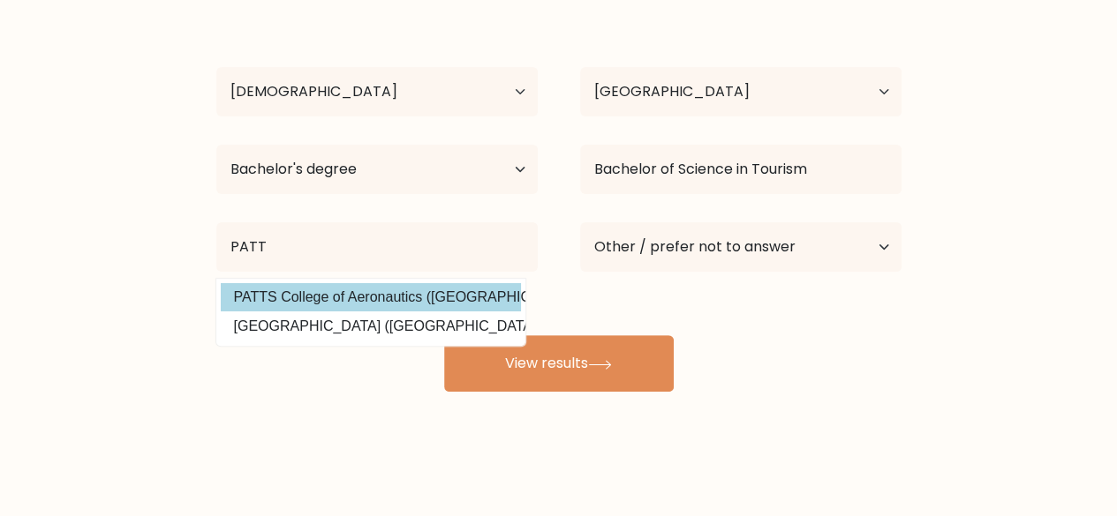
click at [441, 298] on div "Lorelei Rabo Age Under 18 years old 18-24 years old 25-34 years old 35-44 years…" at bounding box center [559, 198] width 706 height 388
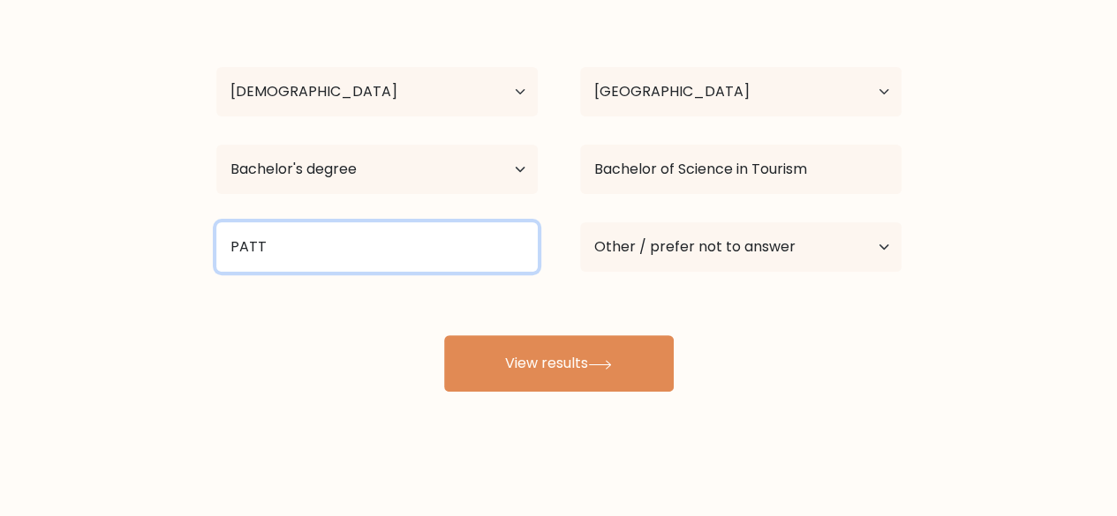
click at [380, 257] on input "PATT" at bounding box center [376, 246] width 321 height 49
type input "PATTS"
click at [444, 335] on button "View results" at bounding box center [559, 363] width 230 height 56
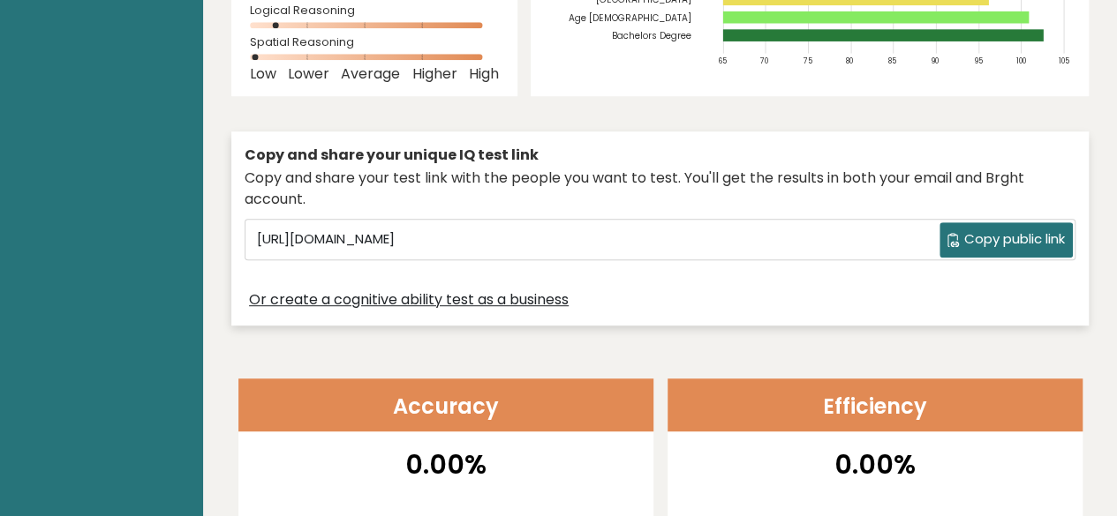
scroll to position [441, 0]
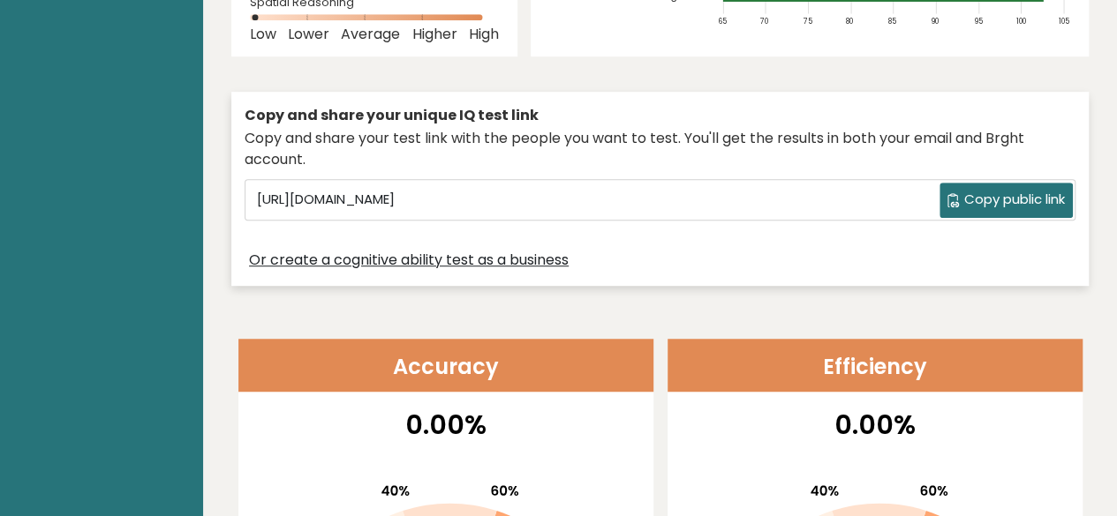
click at [1005, 190] on span "Copy public link" at bounding box center [1014, 200] width 101 height 20
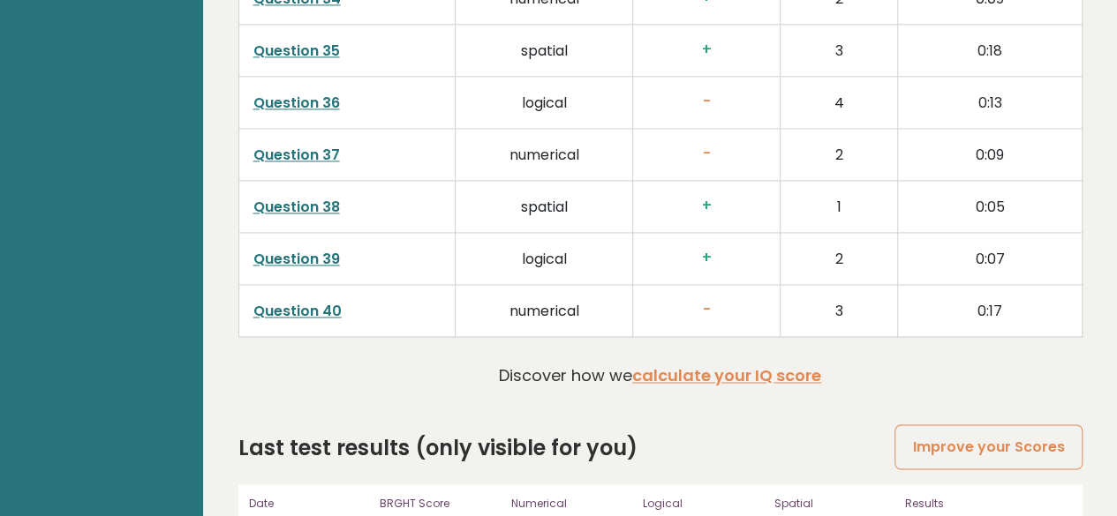
scroll to position [4615, 0]
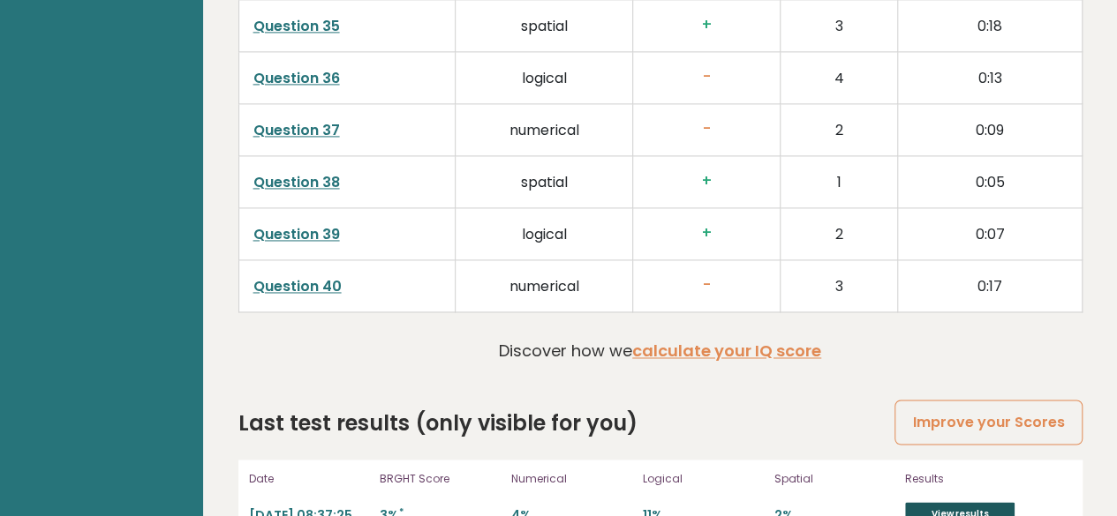
click at [982, 502] on link "View results" at bounding box center [959, 513] width 109 height 23
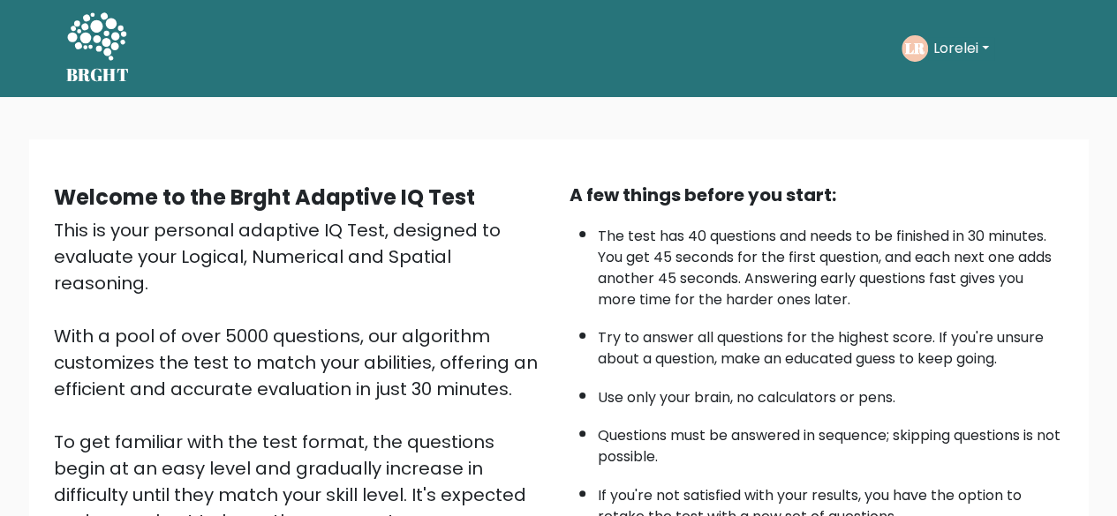
click at [987, 43] on button "Lorelei" at bounding box center [961, 48] width 66 height 23
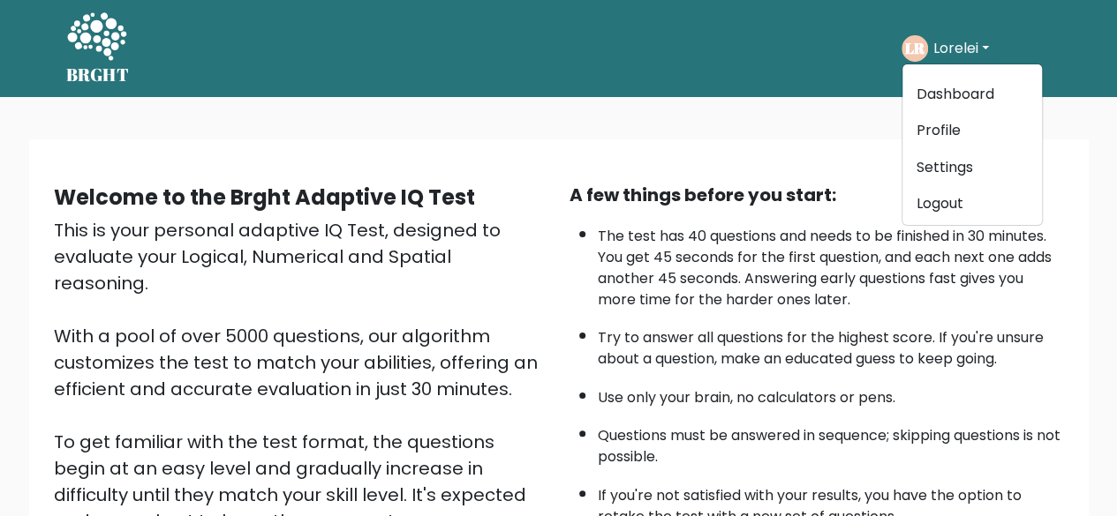
click at [587, 95] on nav "BRGHT BRGHT Take the test LR [GEOGRAPHIC_DATA] Dashboard Profile Settings Logou…" at bounding box center [558, 48] width 1117 height 97
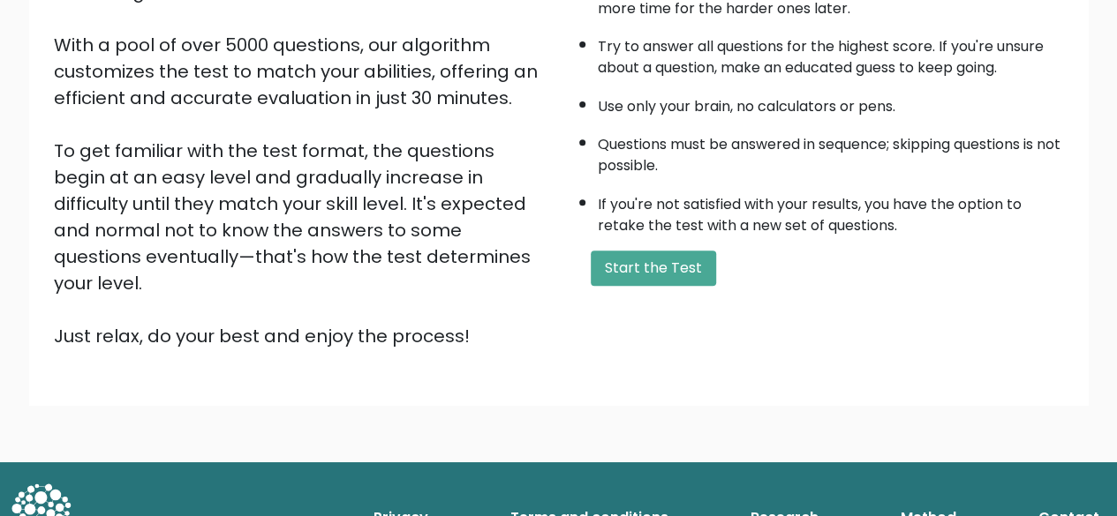
scroll to position [291, 0]
